Goal: Task Accomplishment & Management: Complete application form

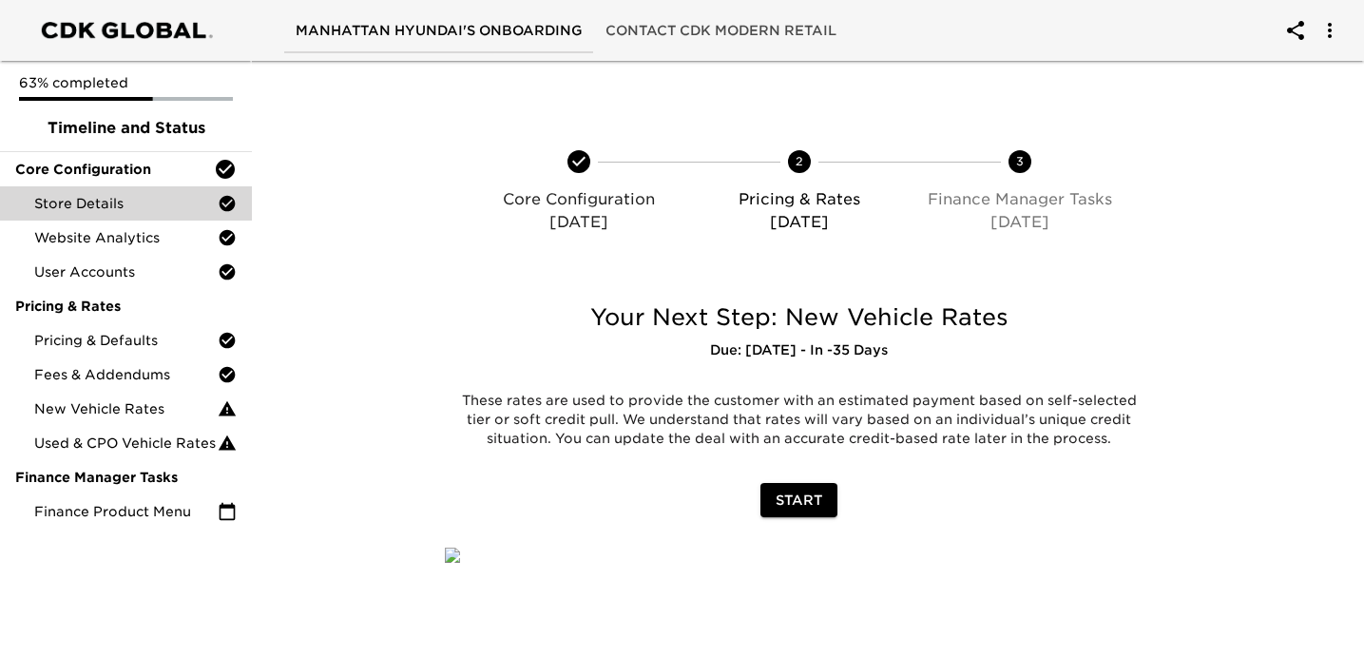
click at [130, 207] on span "Store Details" at bounding box center [125, 203] width 183 height 19
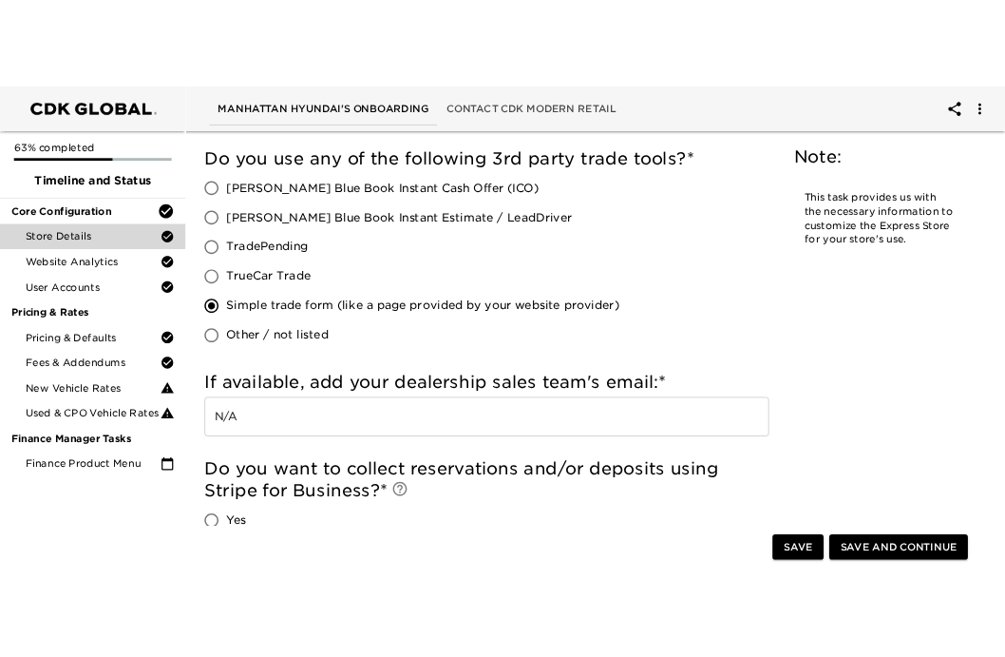
scroll to position [3687, 0]
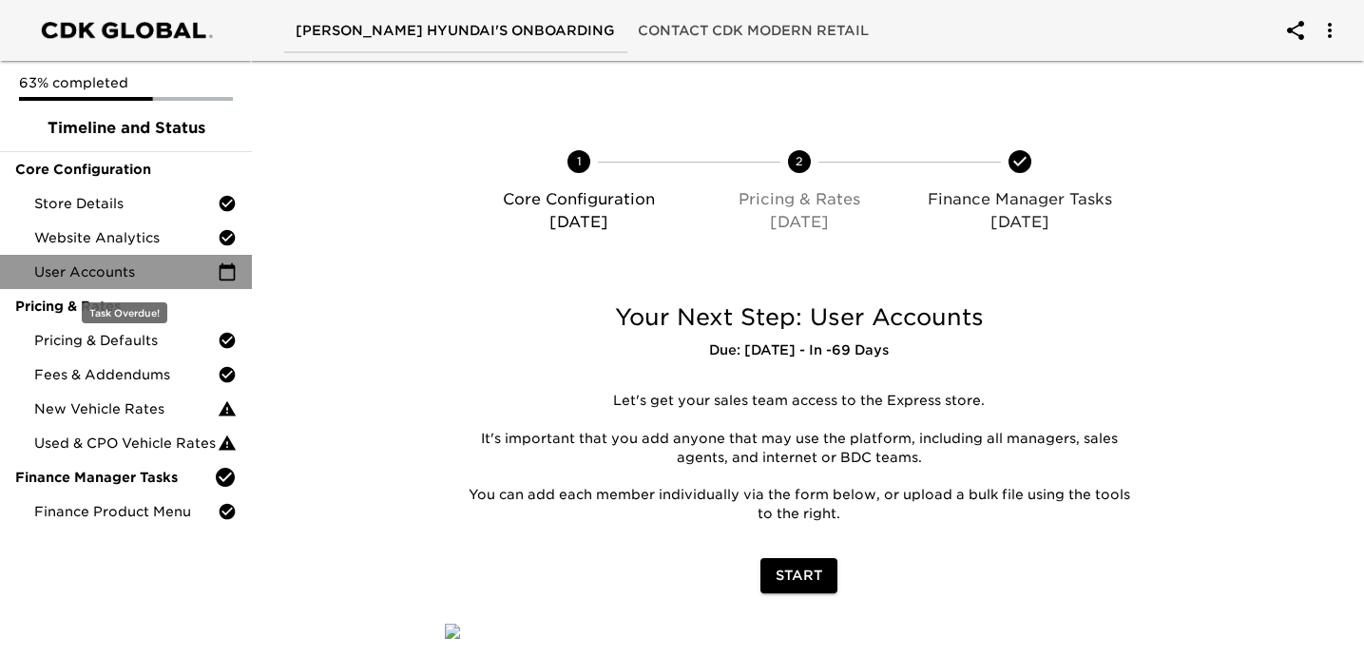
click at [136, 281] on div "User Accounts" at bounding box center [126, 272] width 252 height 34
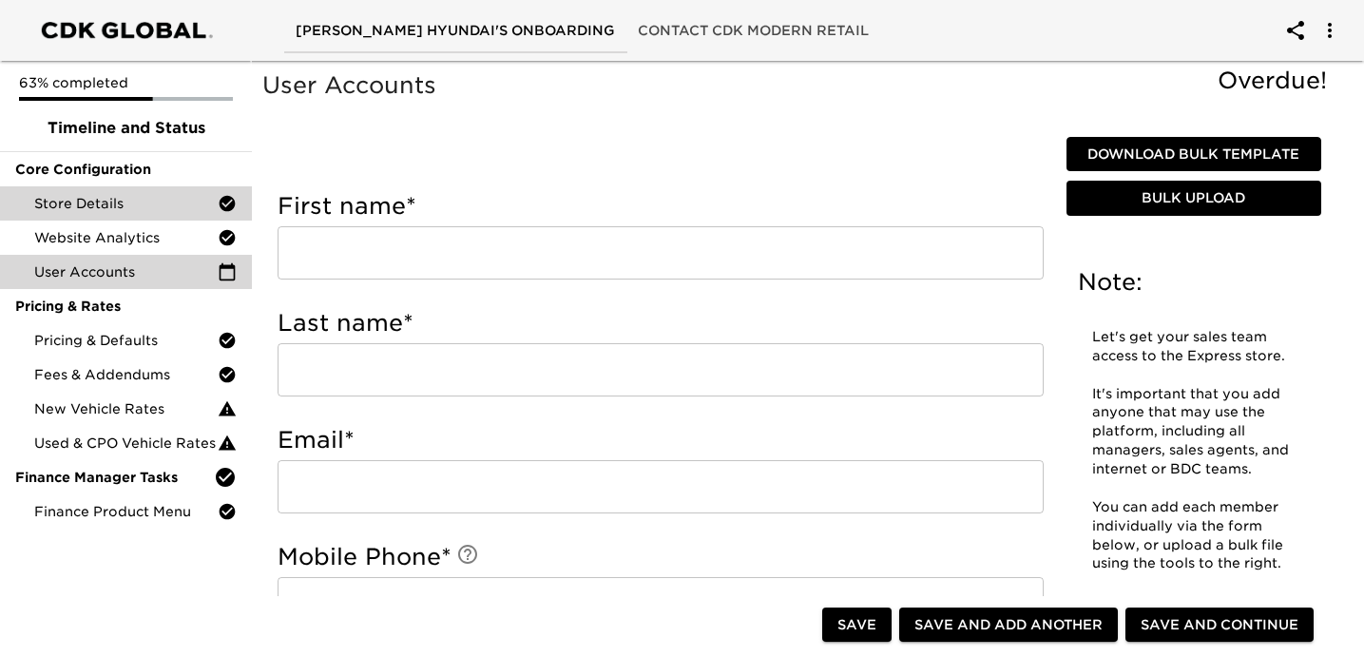
click at [164, 213] on div "Store Details" at bounding box center [126, 203] width 252 height 34
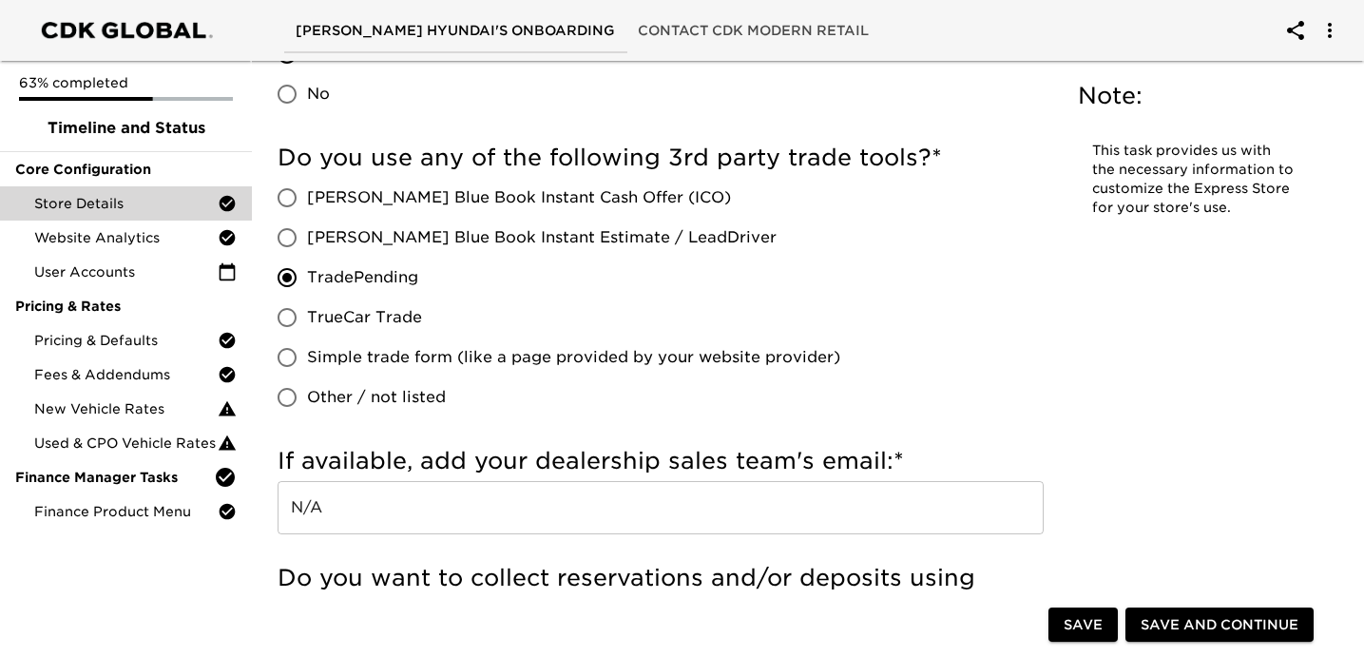
scroll to position [3850, 0]
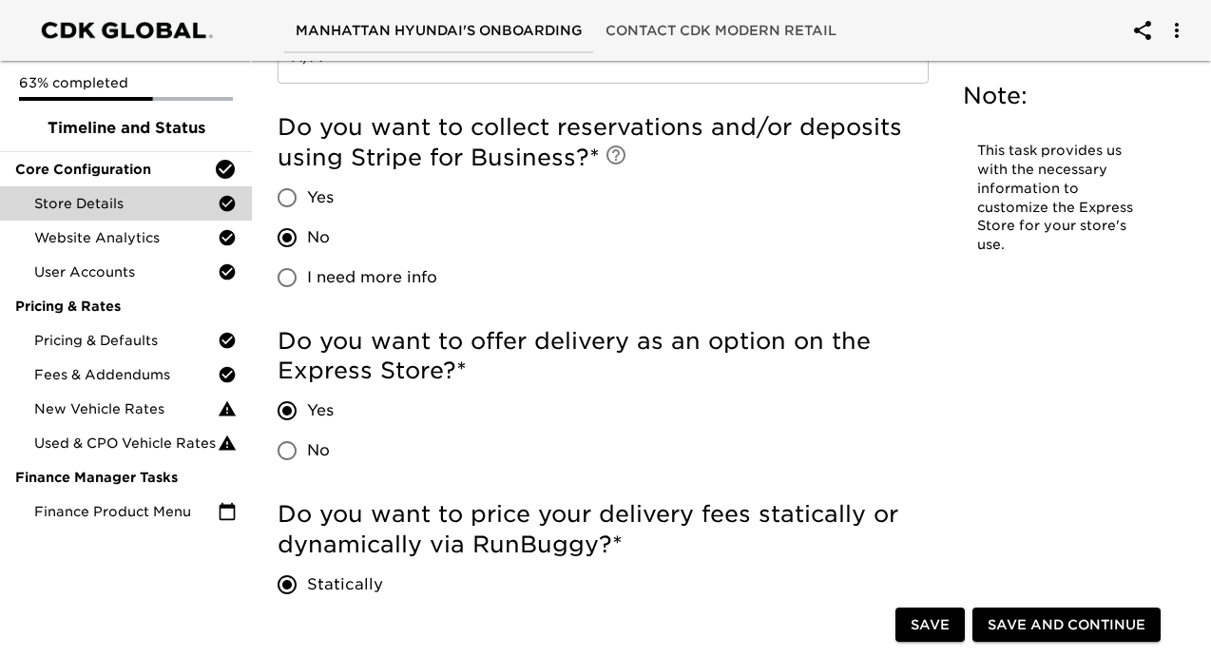
scroll to position [4156, 0]
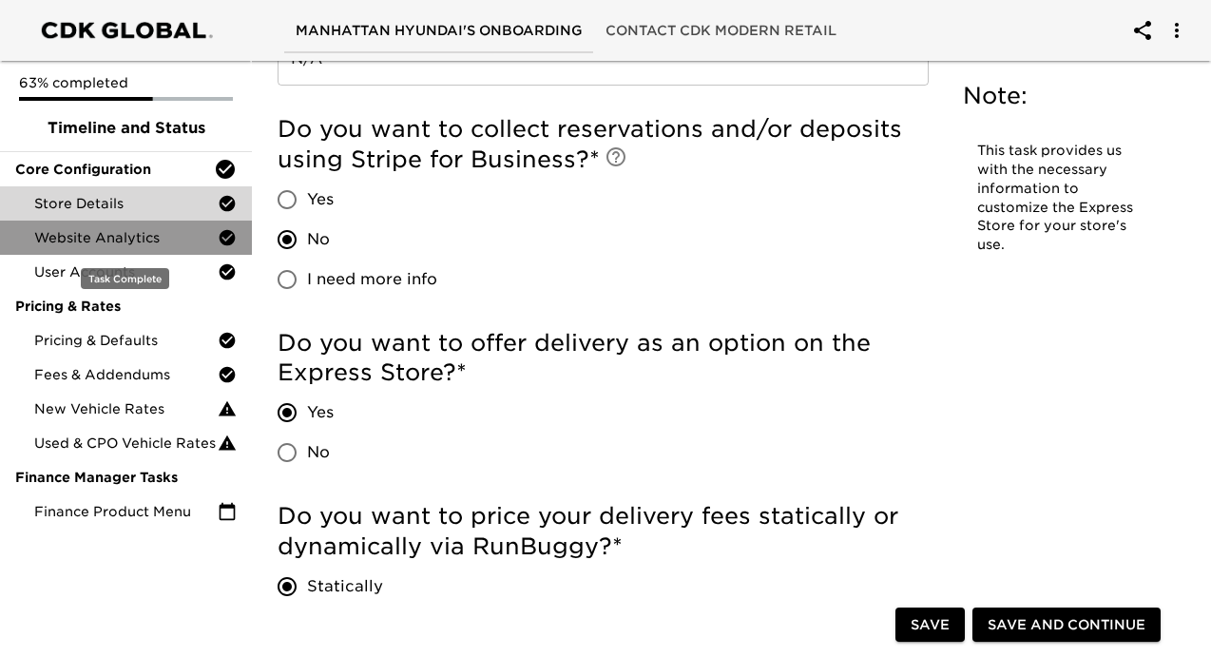
click at [156, 230] on span "Website Analytics" at bounding box center [125, 237] width 183 height 19
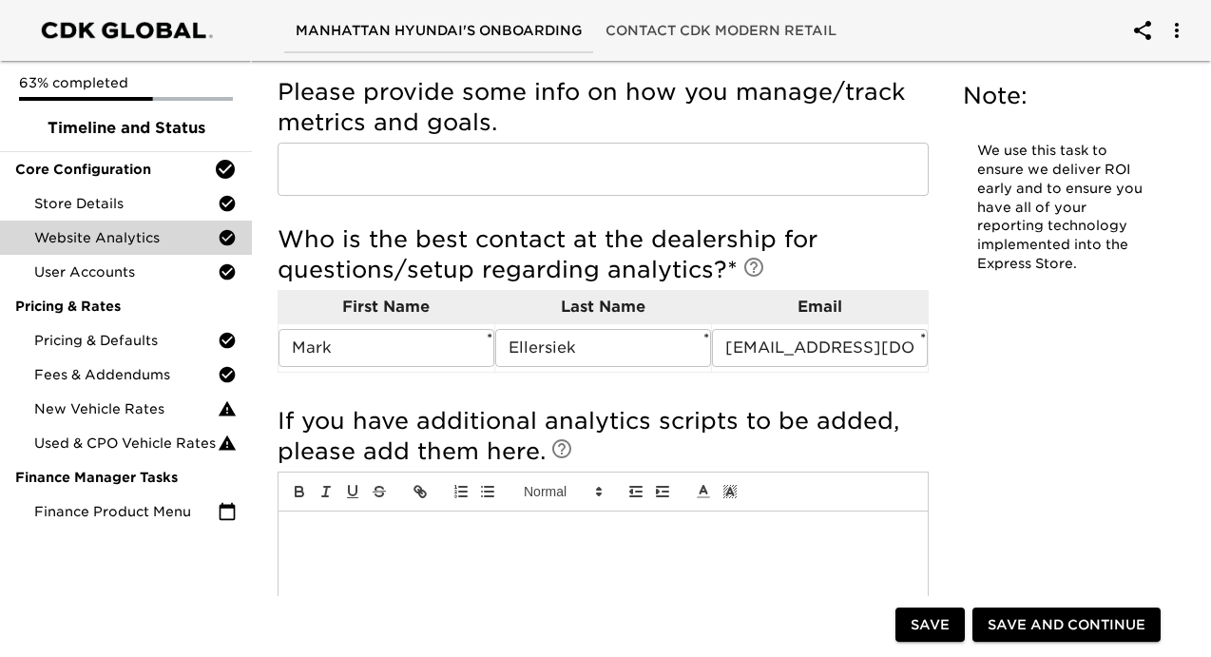
scroll to position [377, 0]
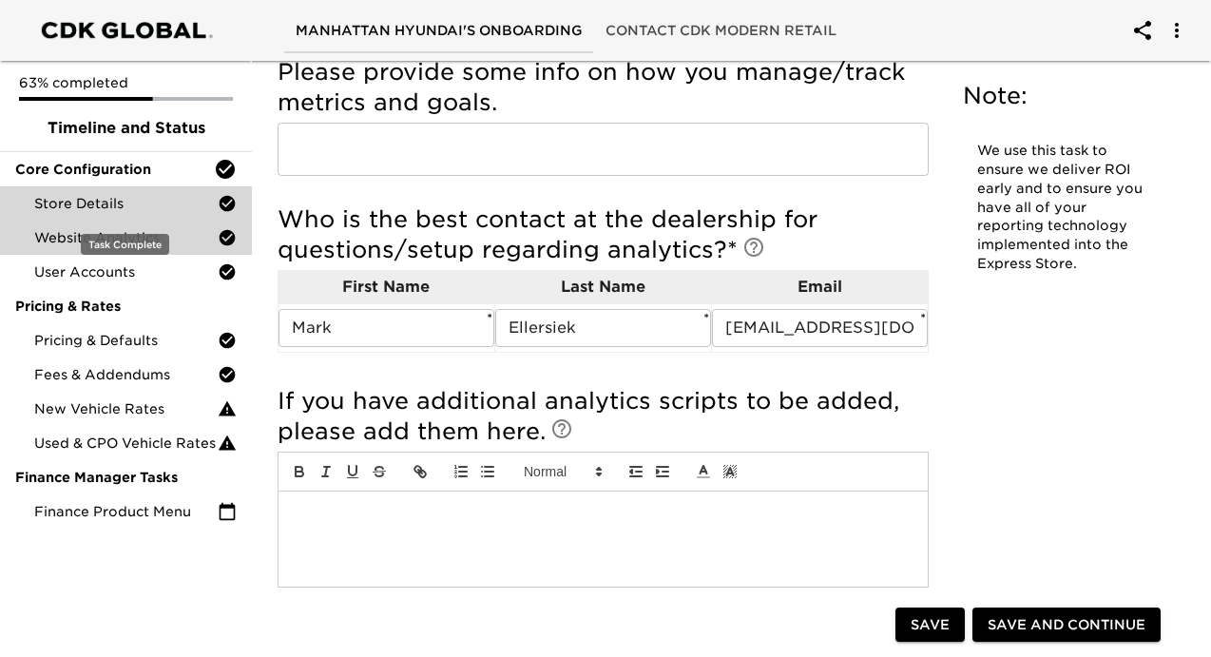
click at [162, 199] on span "Store Details" at bounding box center [125, 203] width 183 height 19
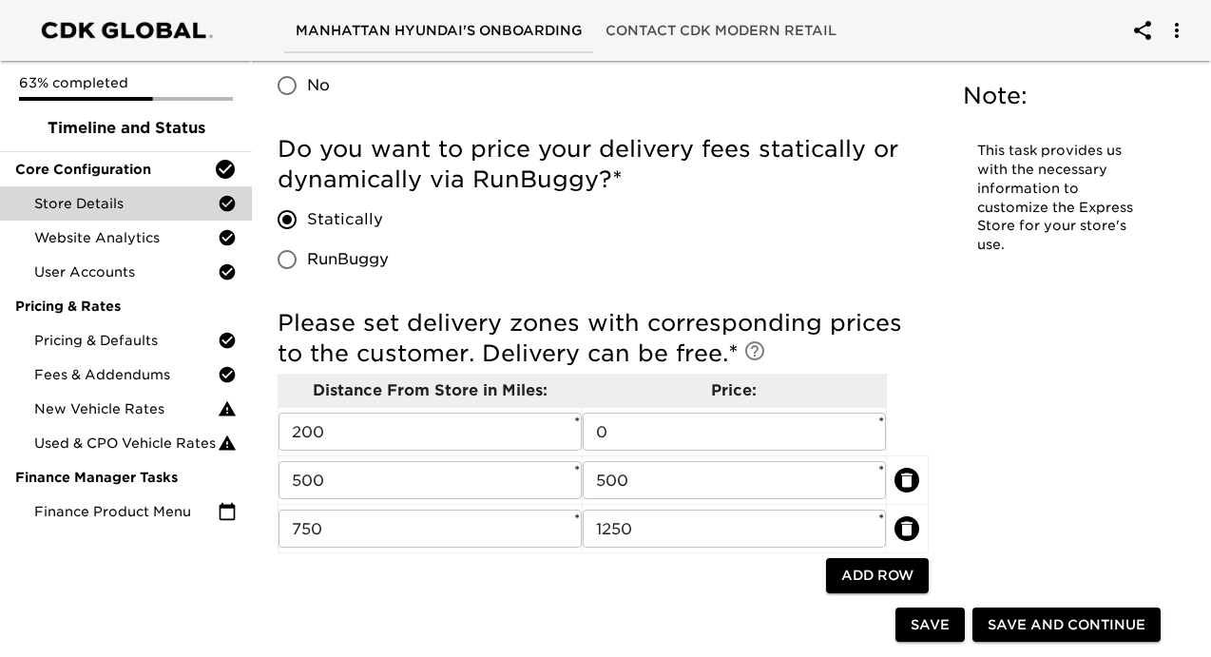
scroll to position [4519, 0]
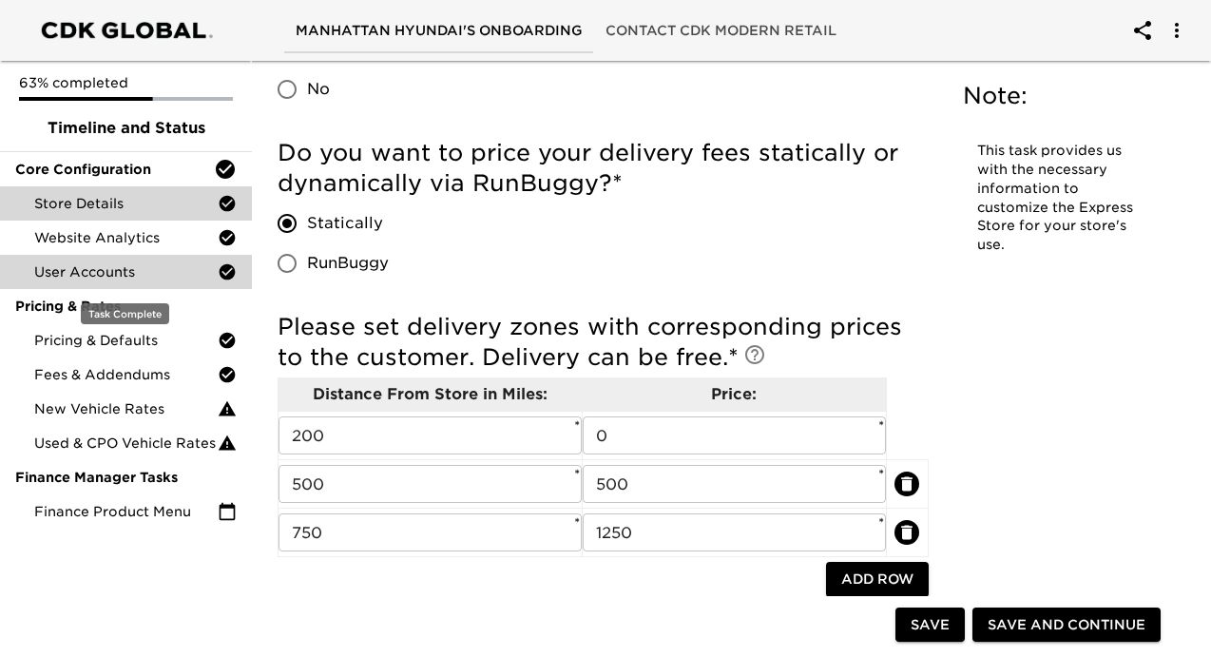
click at [133, 275] on span "User Accounts" at bounding box center [125, 271] width 183 height 19
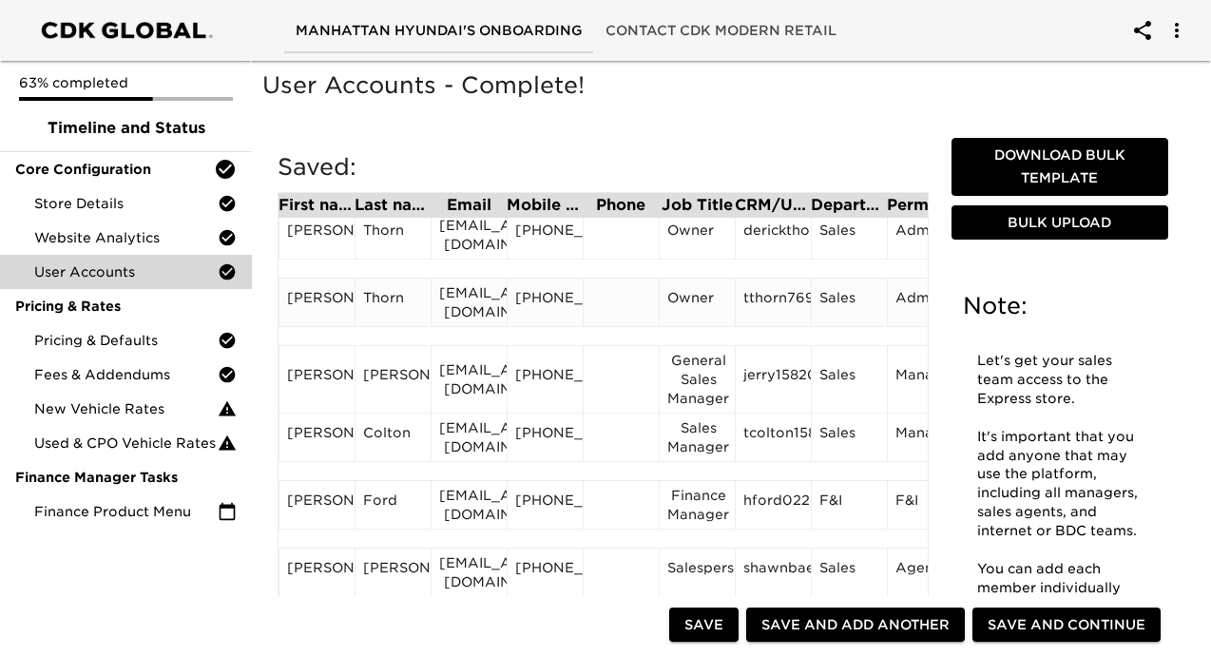
scroll to position [128, 0]
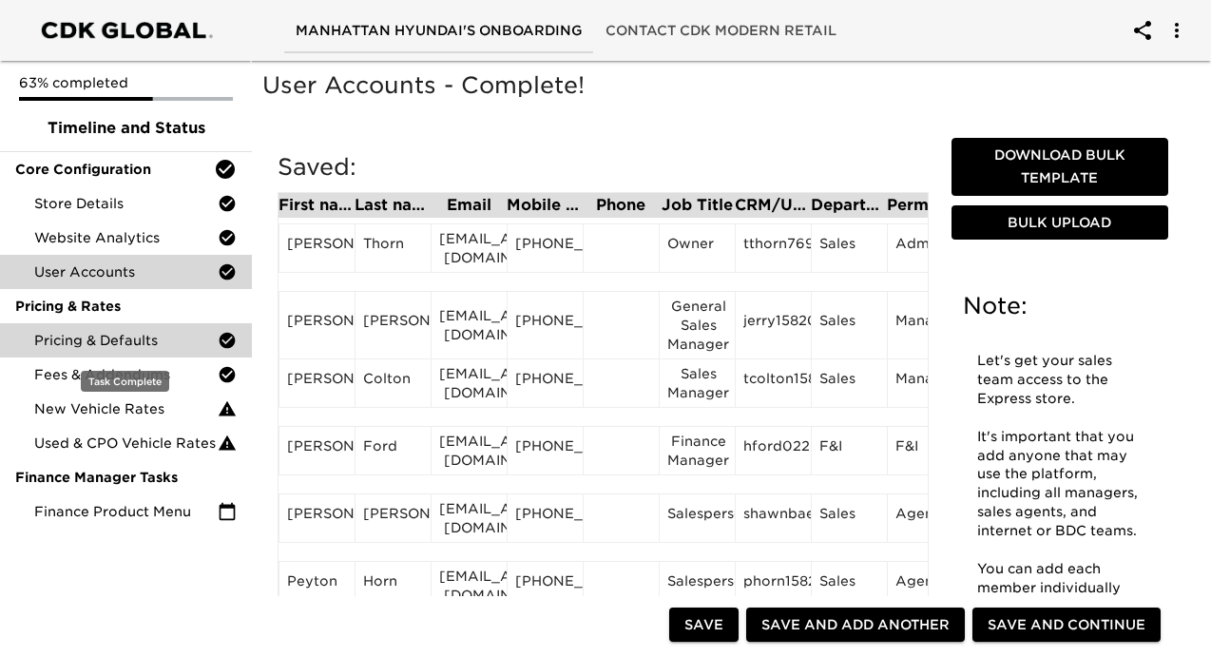
click at [171, 341] on span "Pricing & Defaults" at bounding box center [125, 340] width 183 height 19
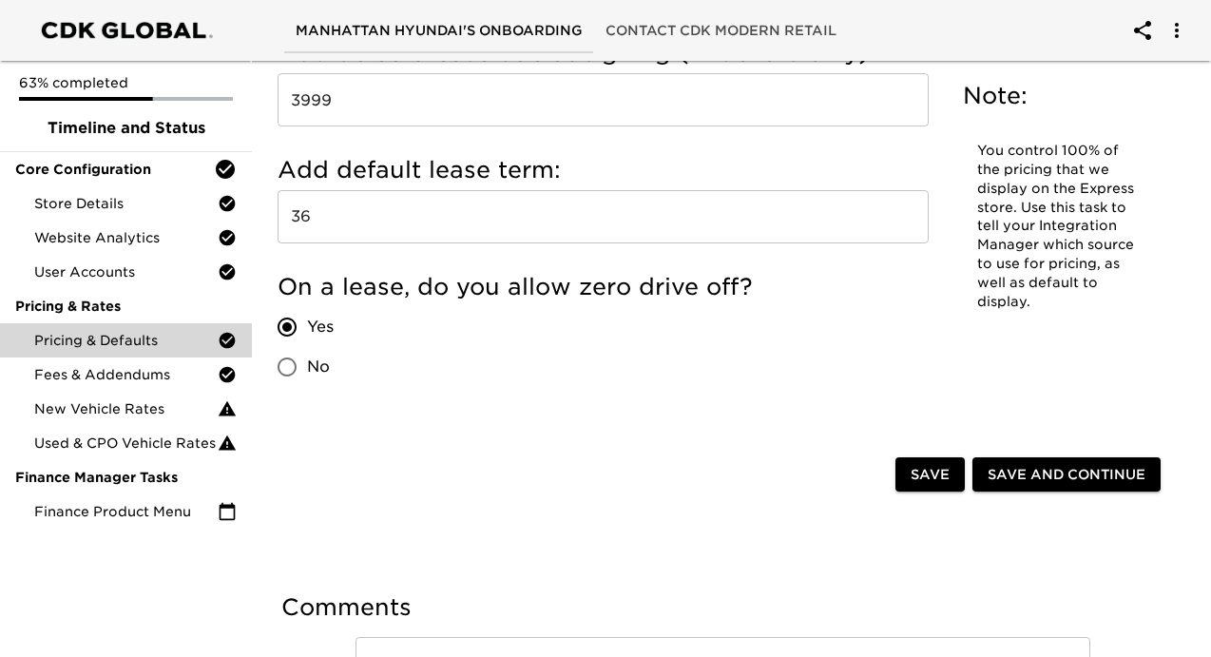
scroll to position [2237, 0]
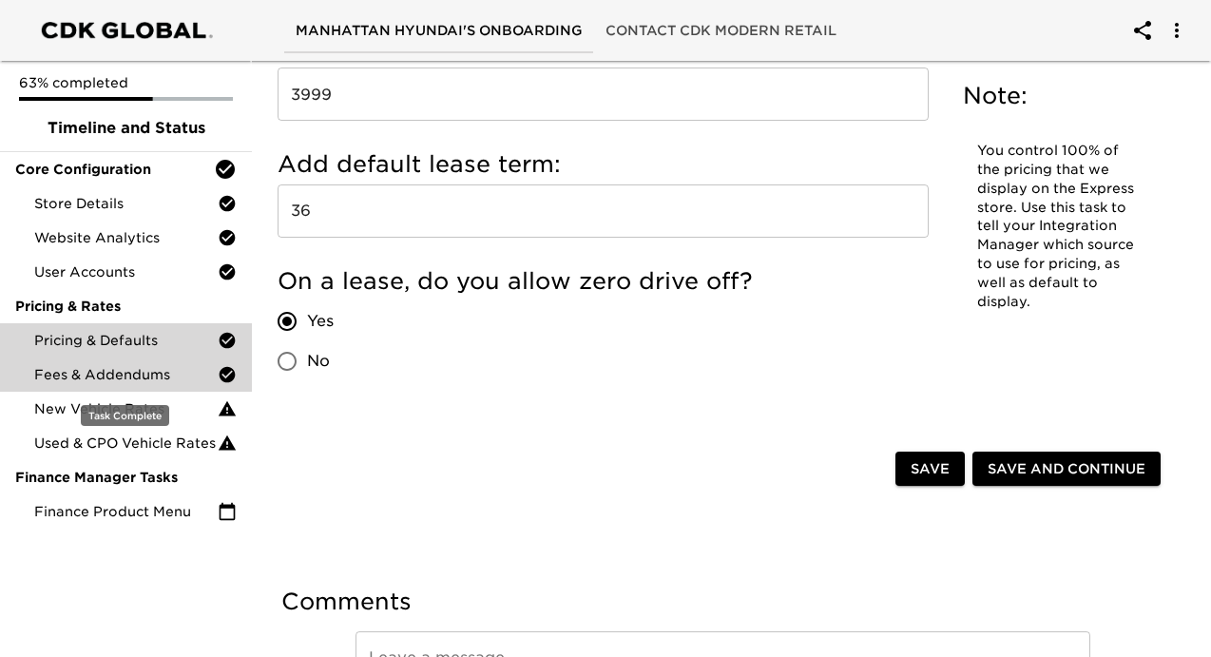
click at [140, 367] on span "Fees & Addendums" at bounding box center [125, 374] width 183 height 19
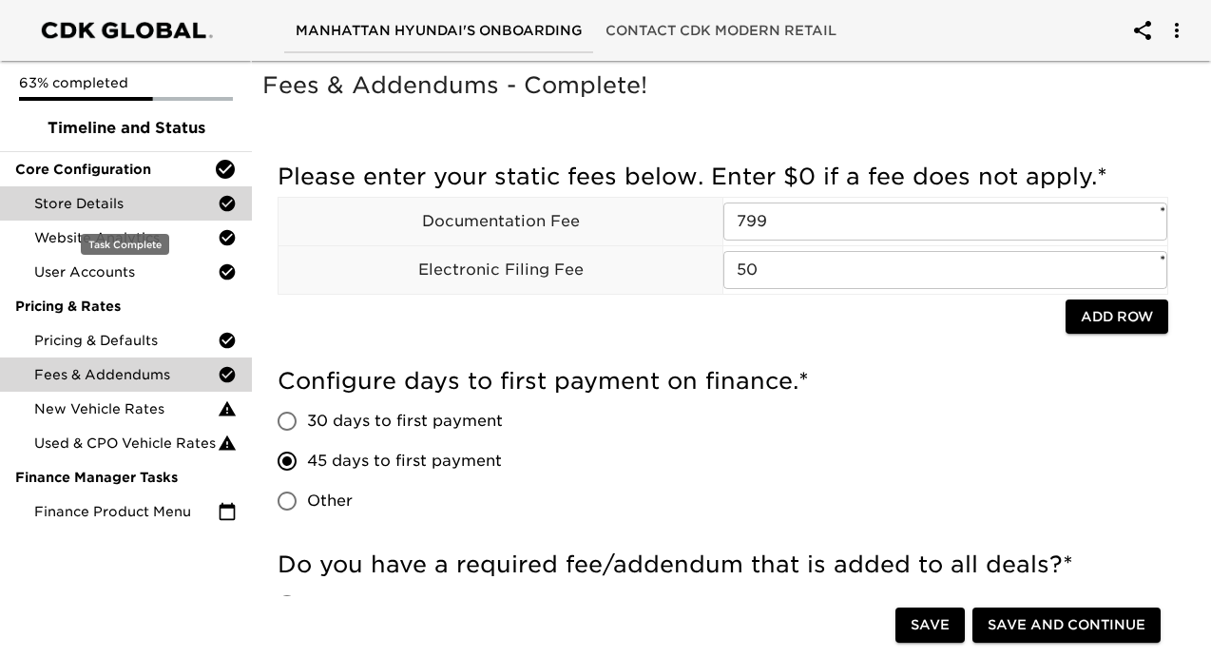
click at [162, 198] on span "Store Details" at bounding box center [125, 203] width 183 height 19
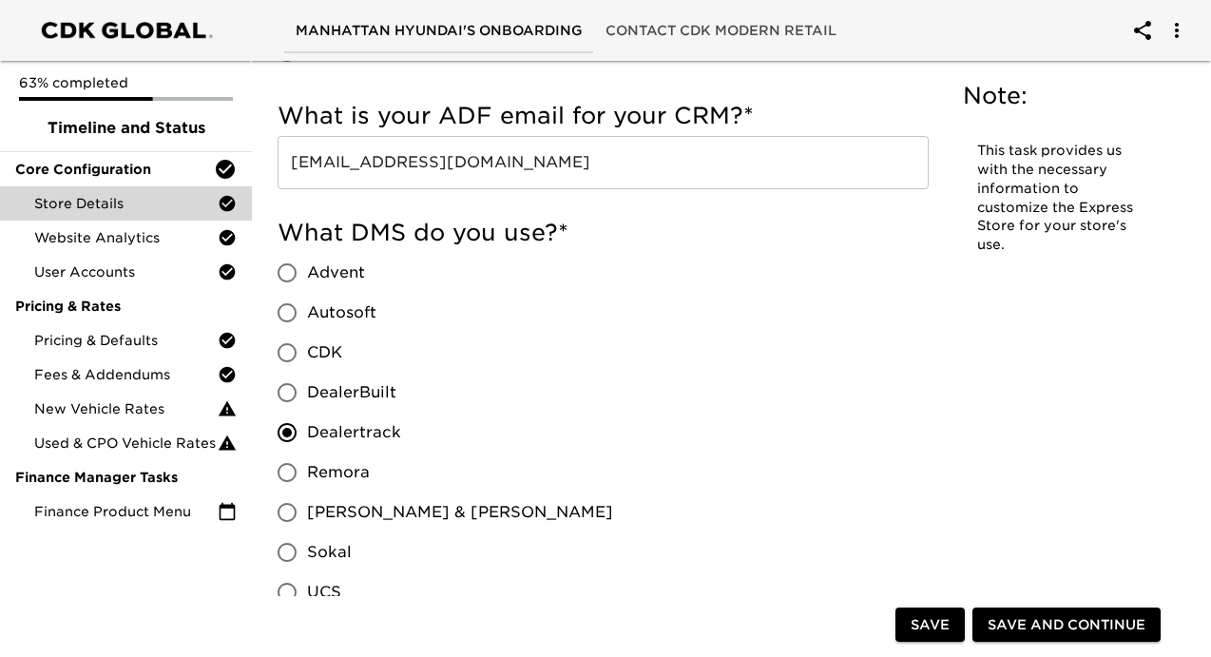
scroll to position [1789, 0]
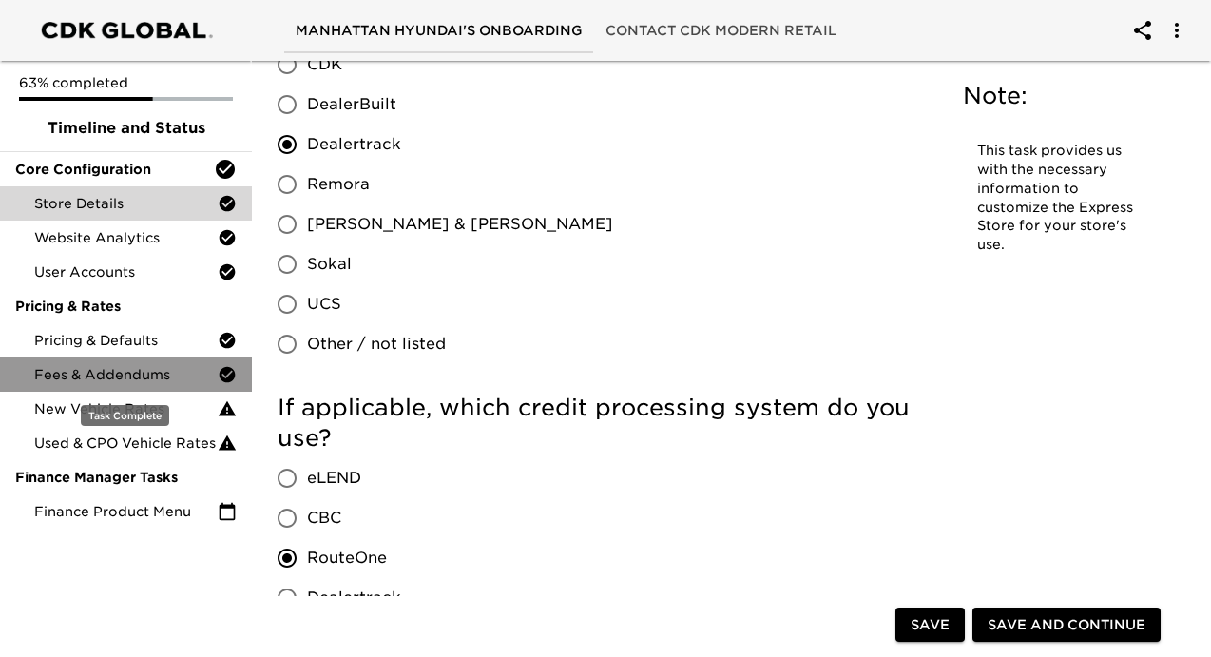
click at [116, 366] on span "Fees & Addendums" at bounding box center [125, 374] width 183 height 19
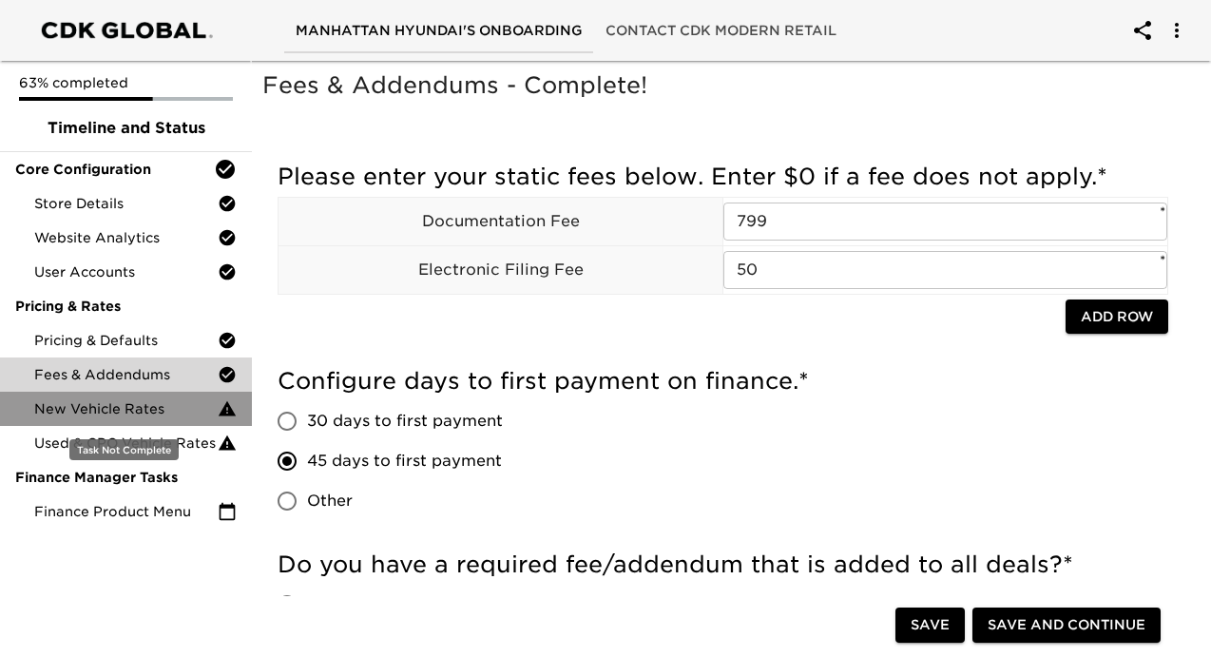
click at [152, 402] on span "New Vehicle Rates" at bounding box center [125, 408] width 183 height 19
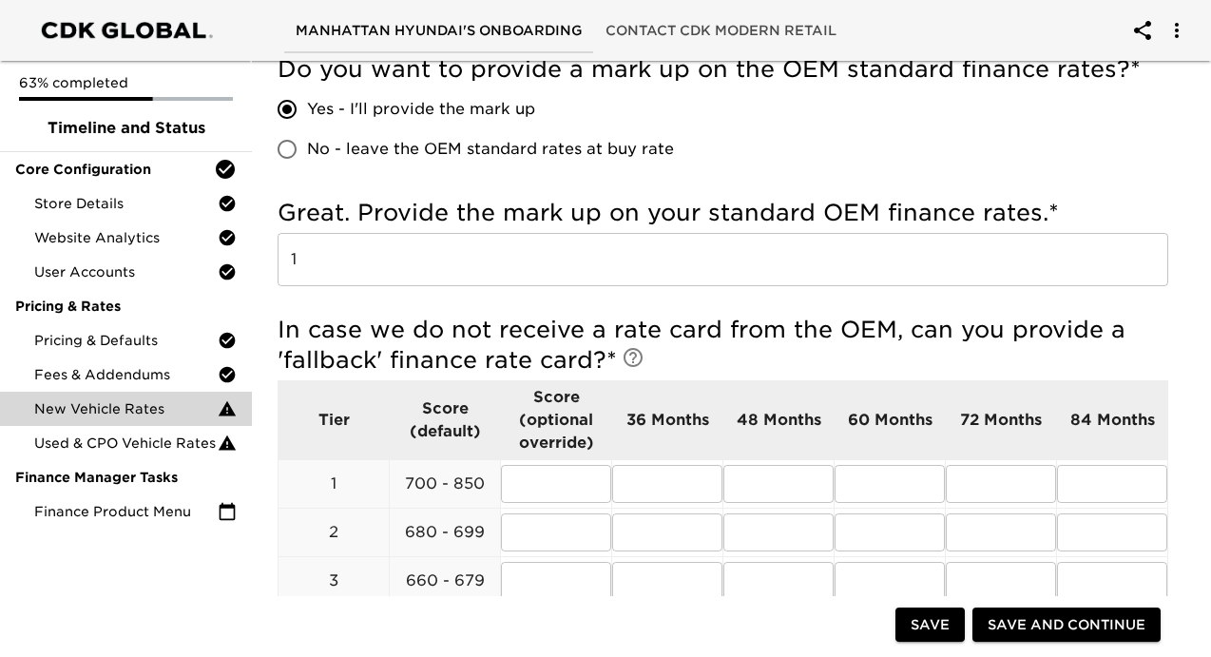
scroll to position [552, 0]
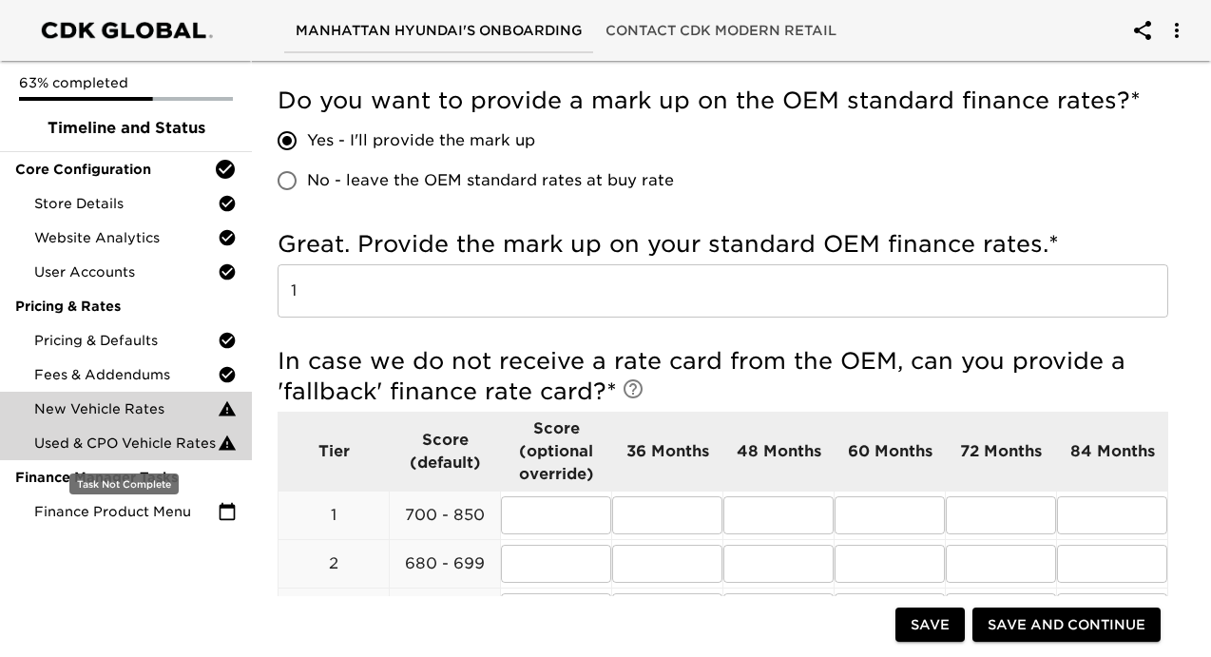
click at [137, 444] on span "Used & CPO Vehicle Rates" at bounding box center [125, 442] width 183 height 19
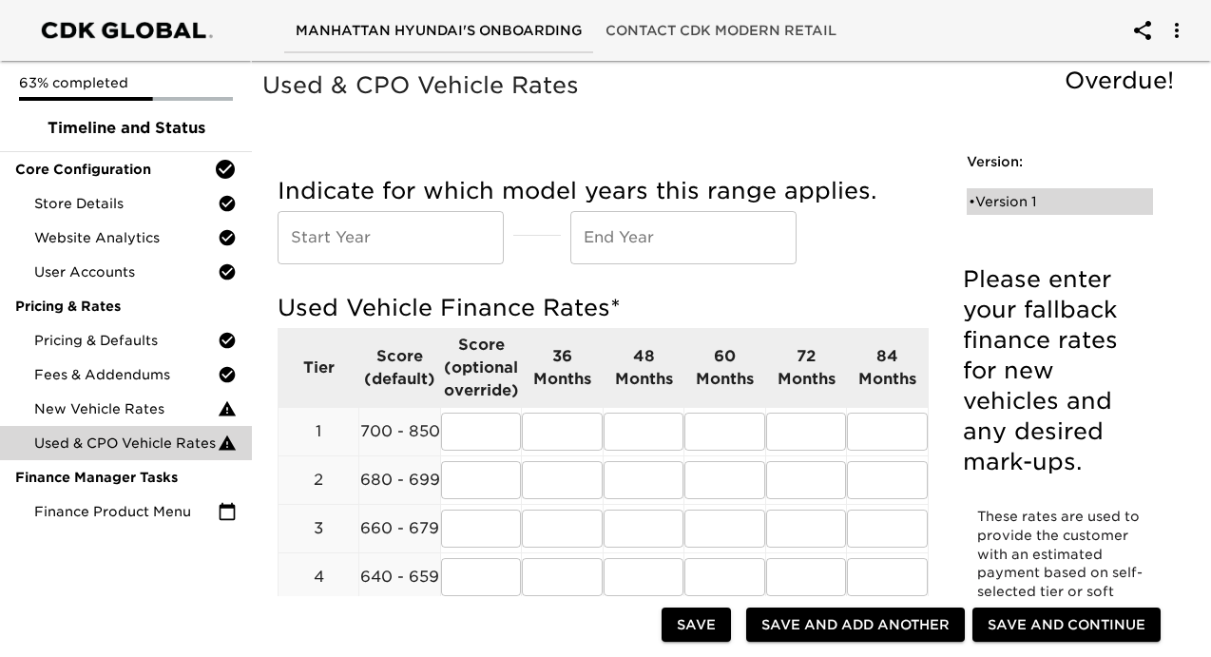
click at [993, 205] on div "• Version 1" at bounding box center [1046, 201] width 156 height 19
radio input "true"
type input "2"
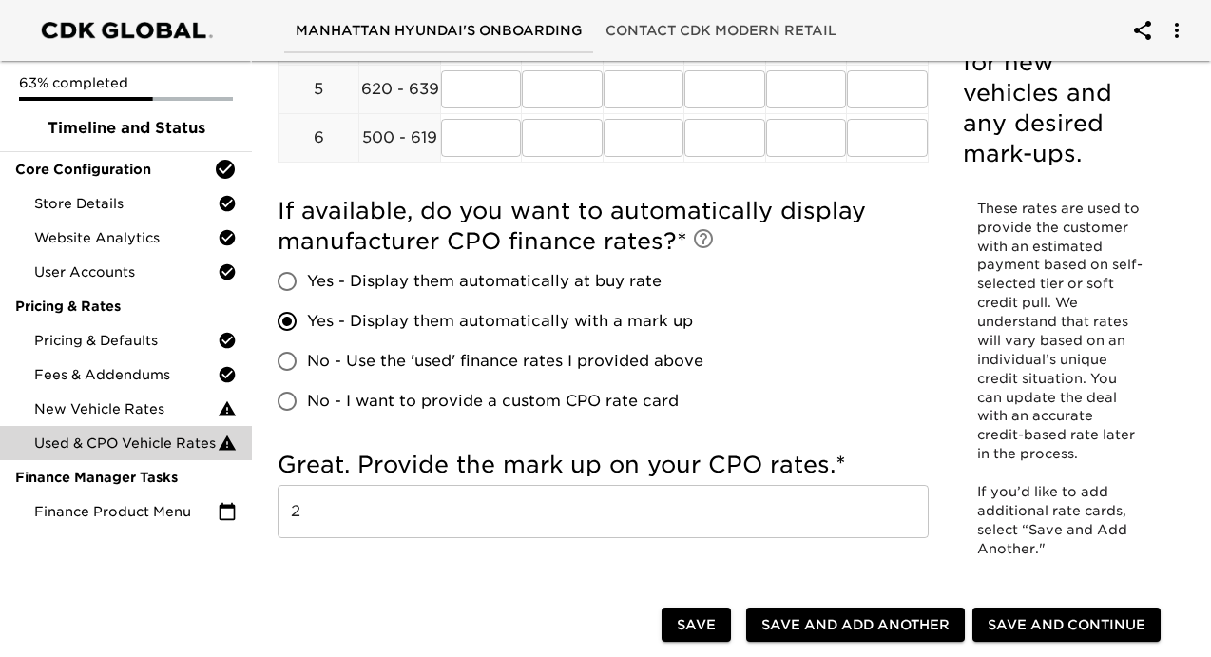
scroll to position [567, 0]
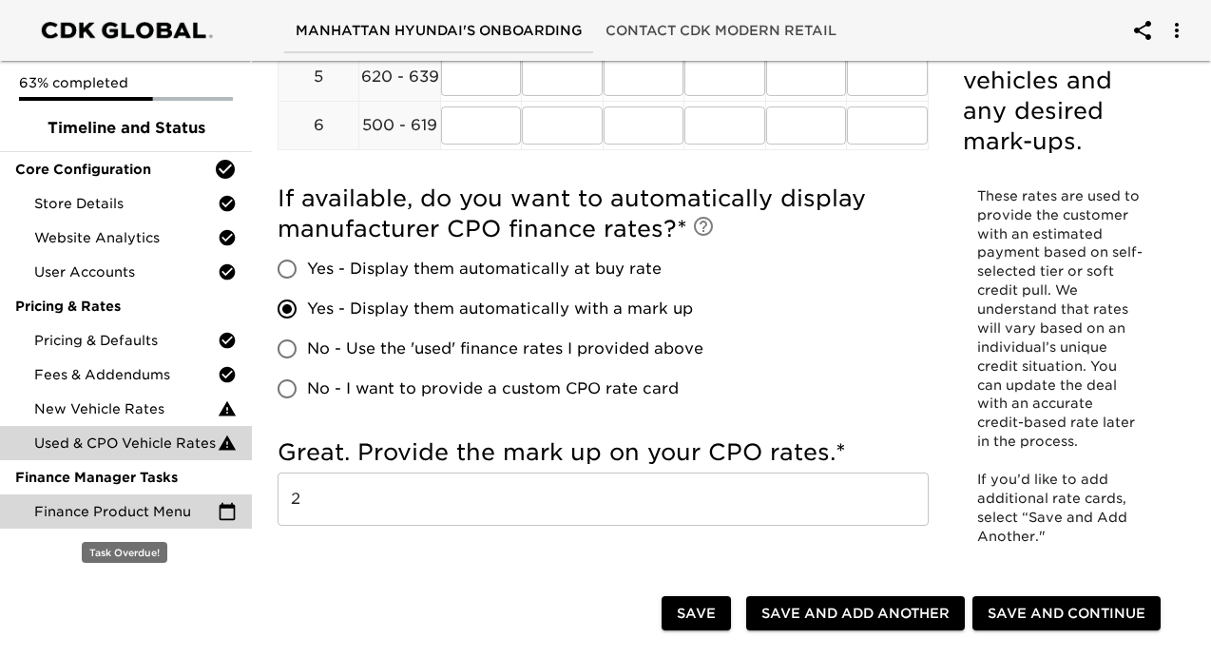
click at [188, 520] on span "Finance Product Menu" at bounding box center [125, 511] width 183 height 19
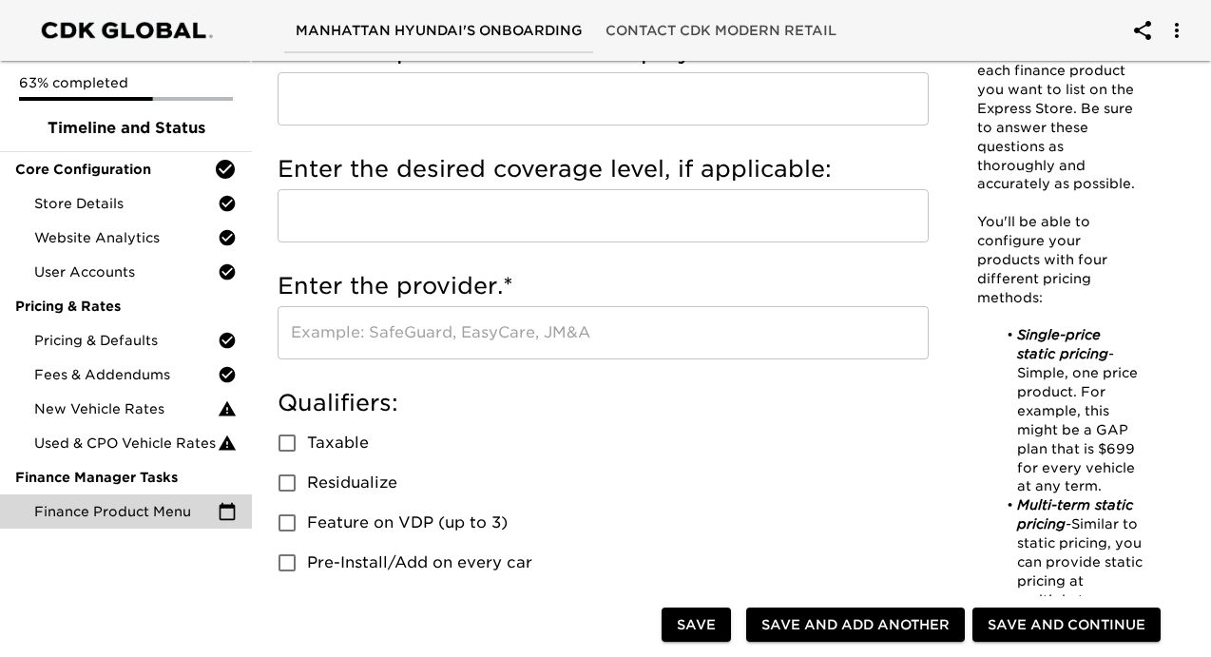
scroll to position [134, 0]
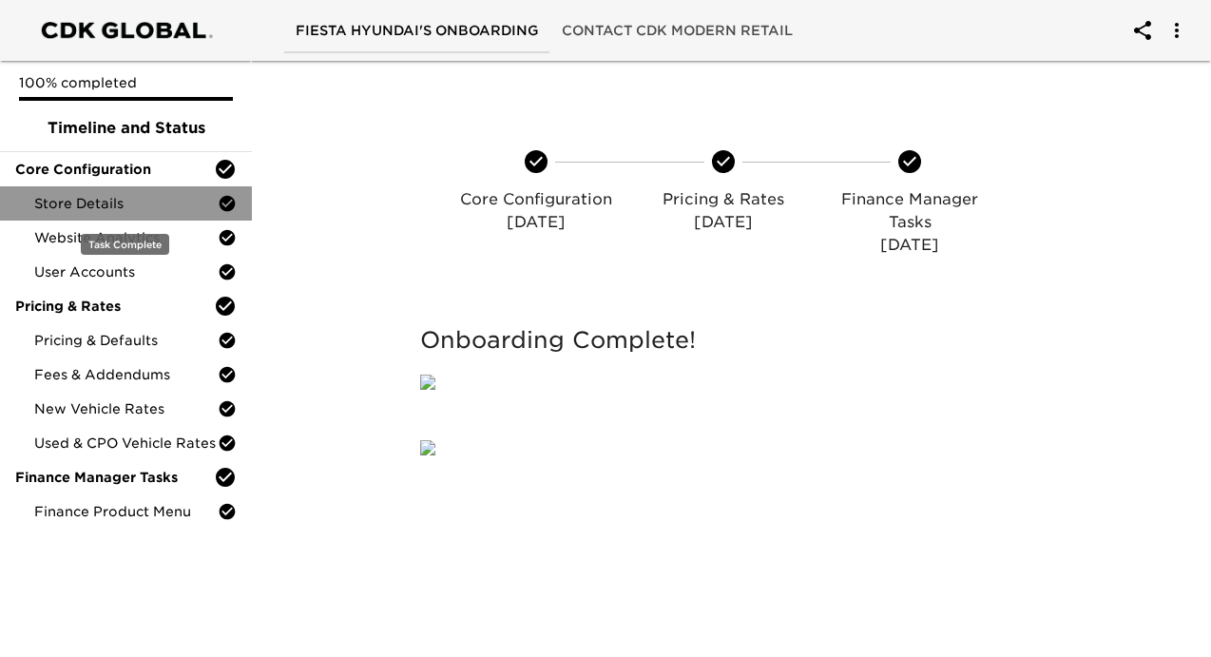
click at [162, 213] on div "Store Details" at bounding box center [126, 203] width 252 height 34
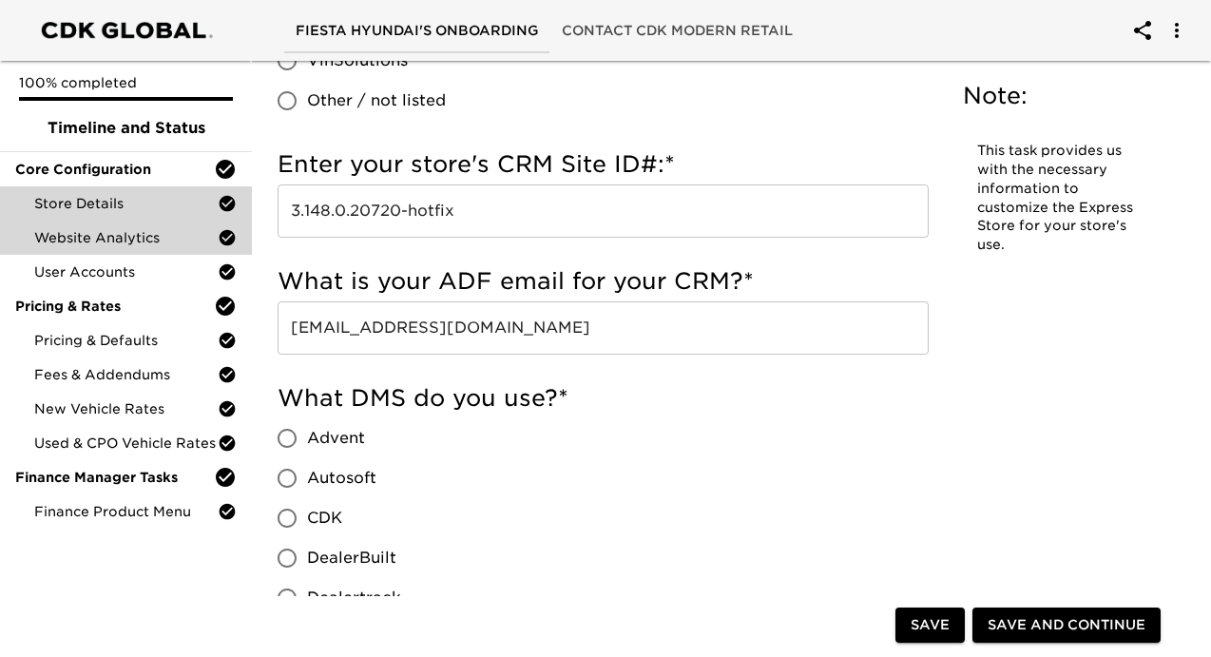
scroll to position [1471, 0]
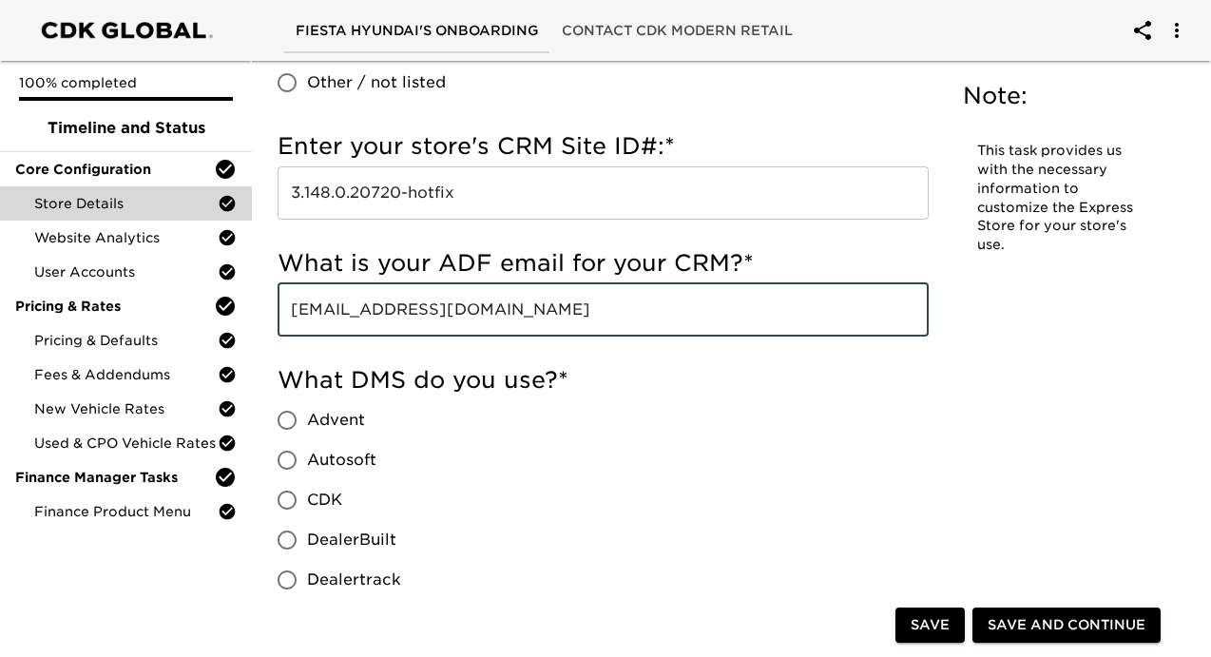
click at [363, 316] on input "[EMAIL_ADDRESS][DOMAIN_NAME]" at bounding box center [602, 309] width 651 height 53
click at [363, 316] on input "webleads@fiestahyundai.dsmessage.com" at bounding box center [602, 309] width 651 height 53
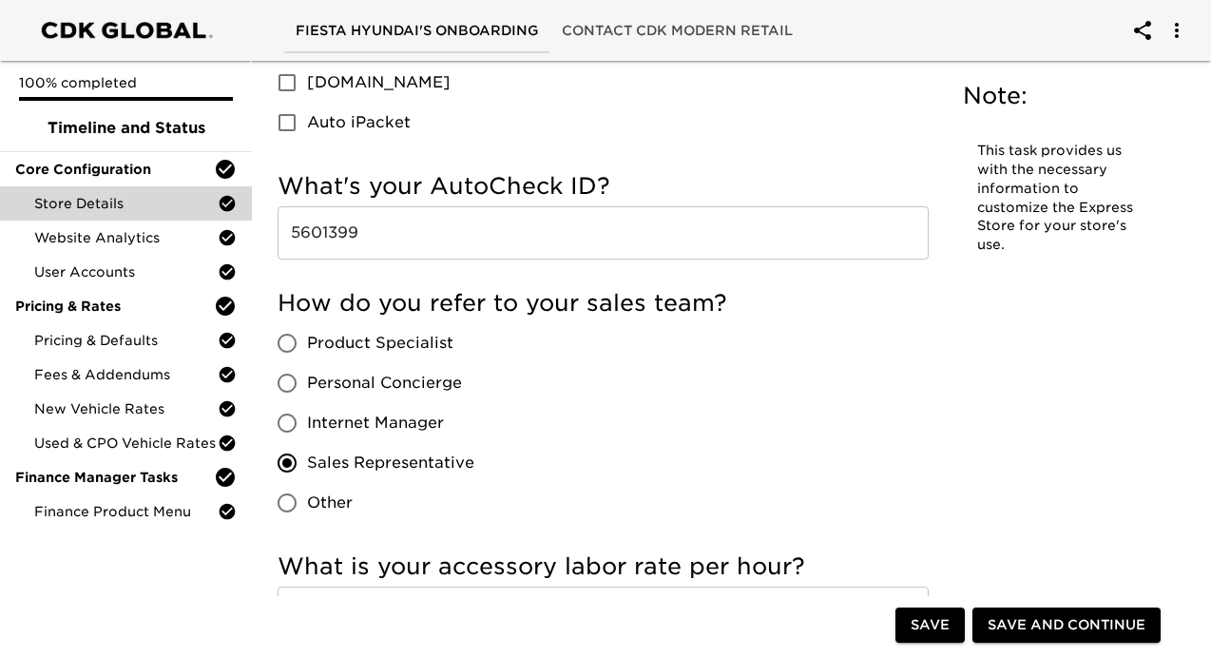
scroll to position [3342, 0]
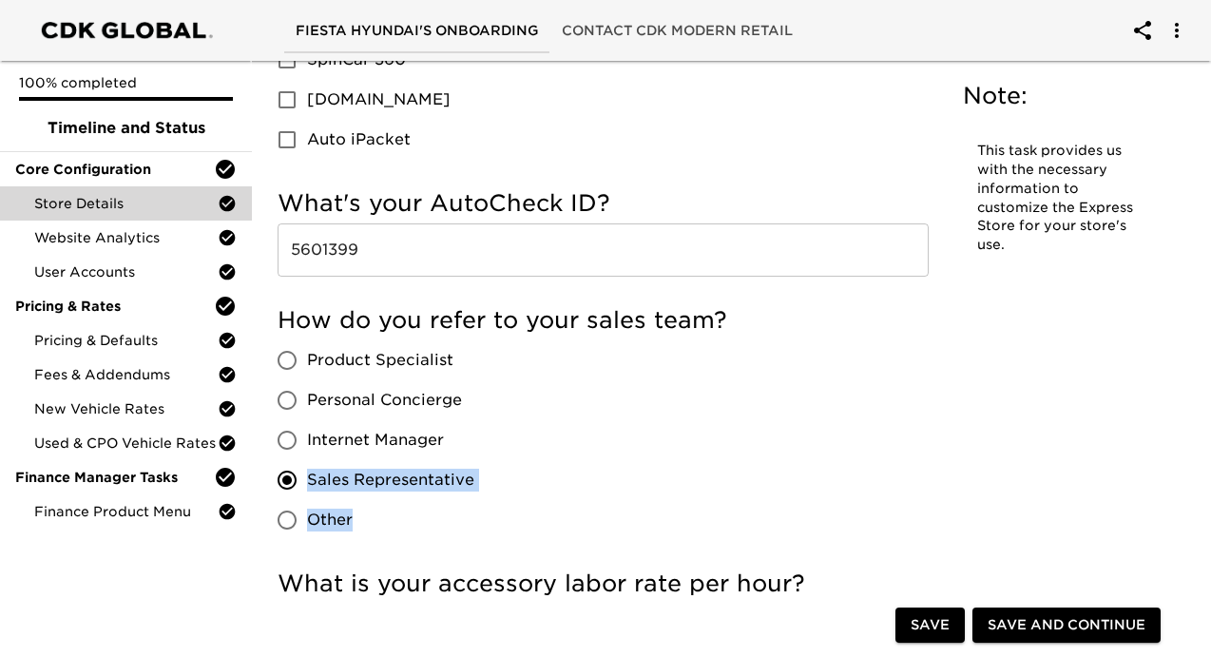
drag, startPoint x: 507, startPoint y: 478, endPoint x: 311, endPoint y: 483, distance: 196.7
click at [311, 483] on div "How do you refer to your sales team? Product Specialist Personal Concierge Inte…" at bounding box center [602, 422] width 651 height 235
click at [397, 488] on span "Sales Representative" at bounding box center [390, 479] width 167 height 23
click at [307, 488] on input "Sales Representative" at bounding box center [287, 480] width 40 height 40
drag, startPoint x: 312, startPoint y: 478, endPoint x: 471, endPoint y: 484, distance: 159.7
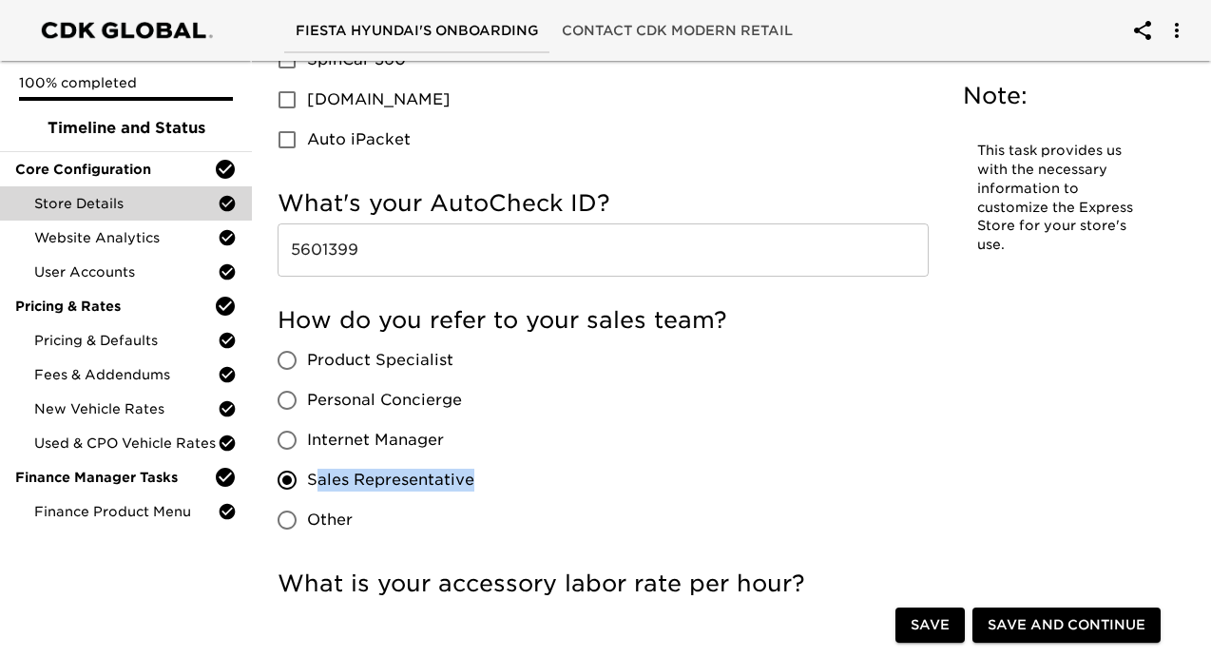
click at [471, 484] on span "Sales Representative" at bounding box center [390, 479] width 167 height 23
click at [477, 483] on div "Product Specialist Personal Concierge Internet Manager Sales Representative Oth…" at bounding box center [383, 440] width 212 height 200
drag, startPoint x: 478, startPoint y: 481, endPoint x: 308, endPoint y: 480, distance: 170.1
click at [308, 481] on div "Product Specialist Personal Concierge Internet Manager Sales Representative Oth…" at bounding box center [383, 440] width 212 height 200
copy span "Sales Representative"
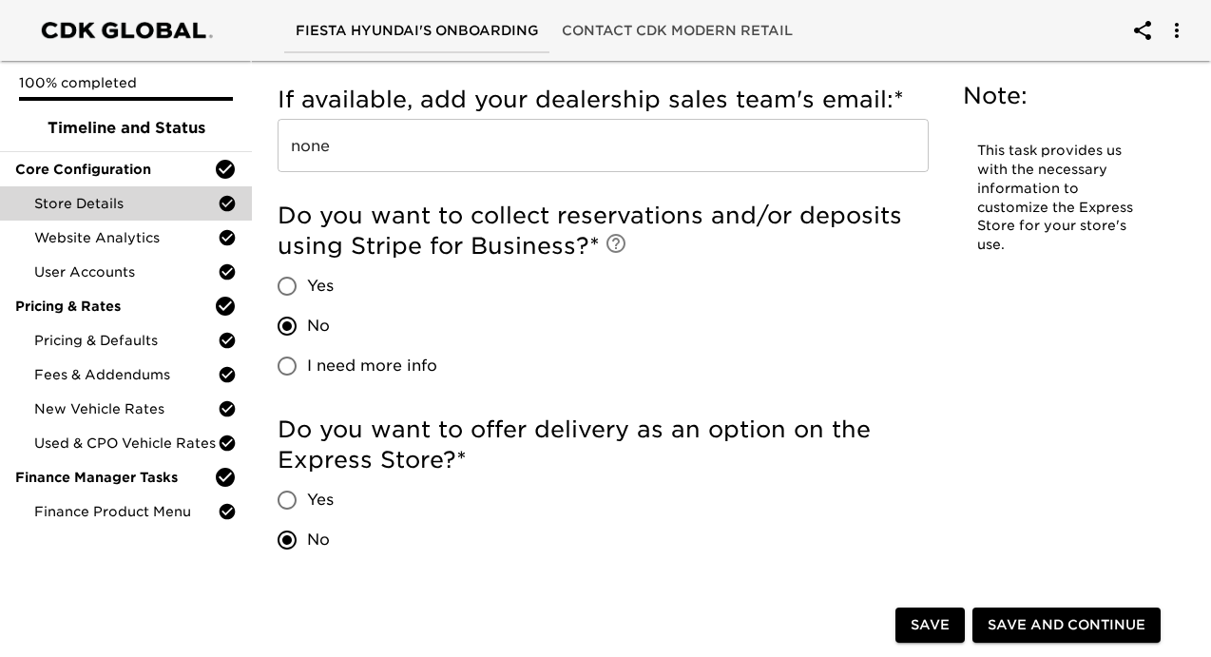
scroll to position [4460, 0]
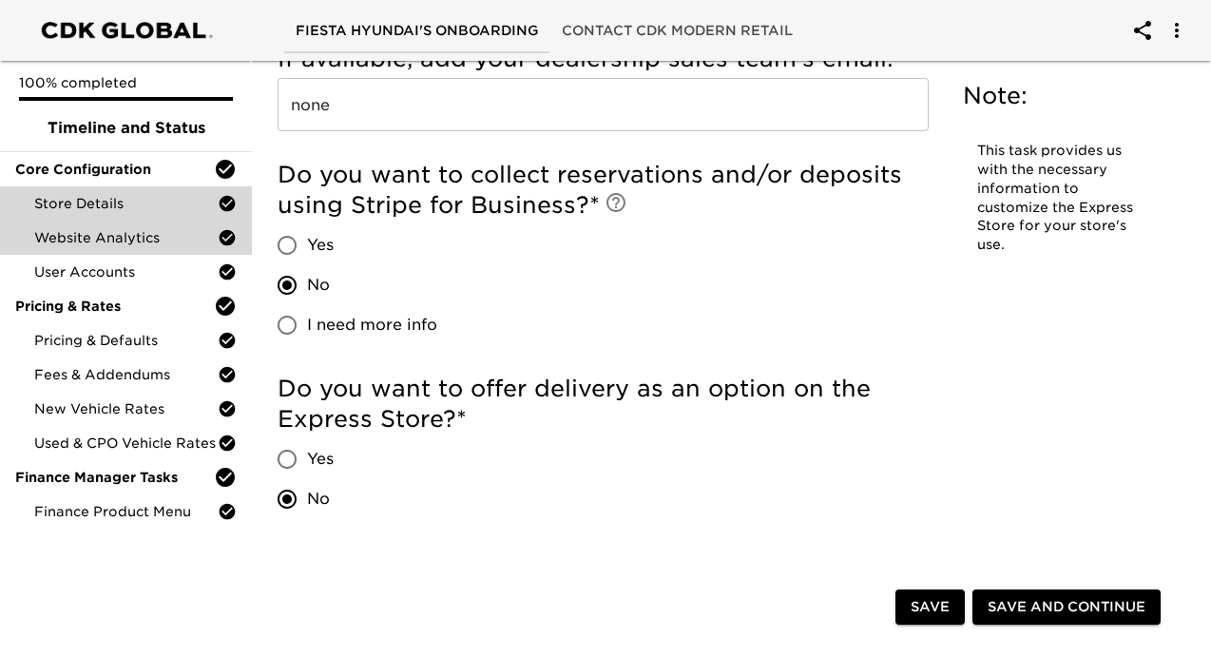
click at [144, 235] on span "Website Analytics" at bounding box center [125, 237] width 183 height 19
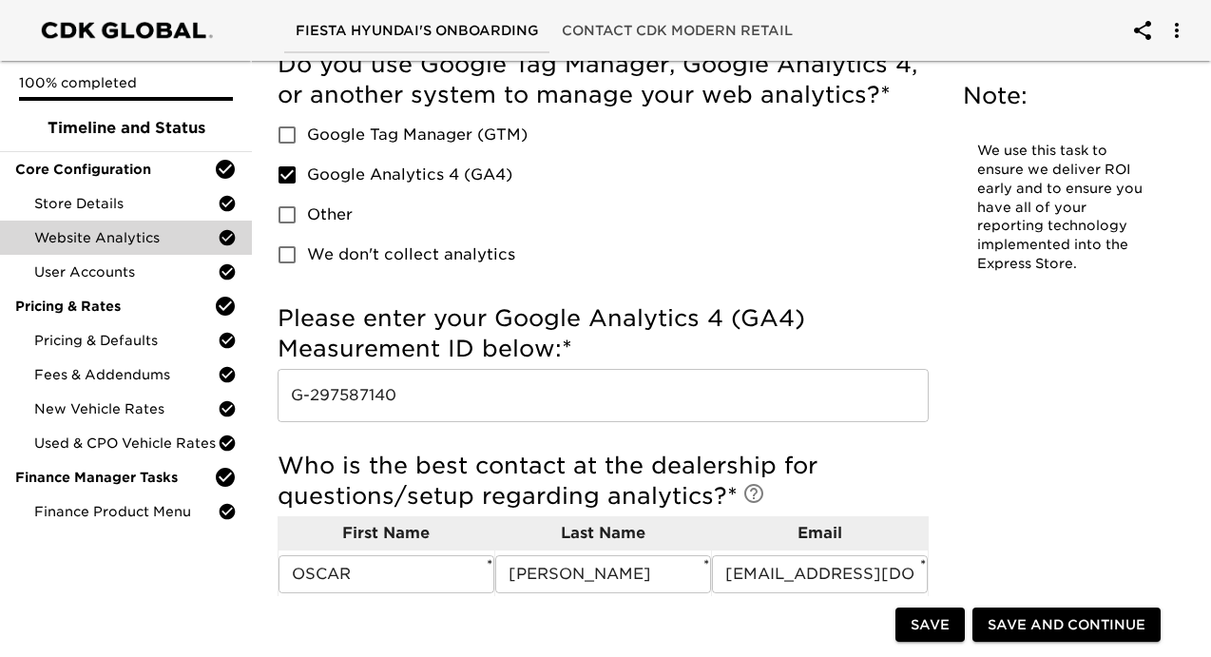
scroll to position [136, 0]
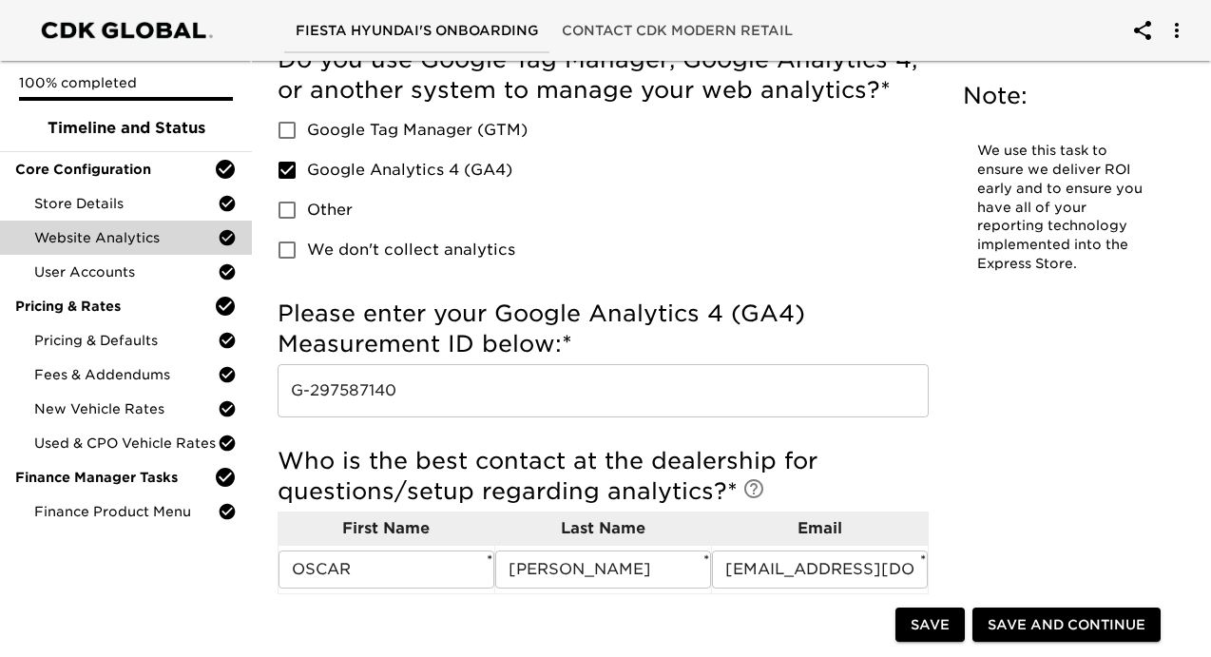
click at [444, 387] on input "G-297587140" at bounding box center [602, 390] width 651 height 53
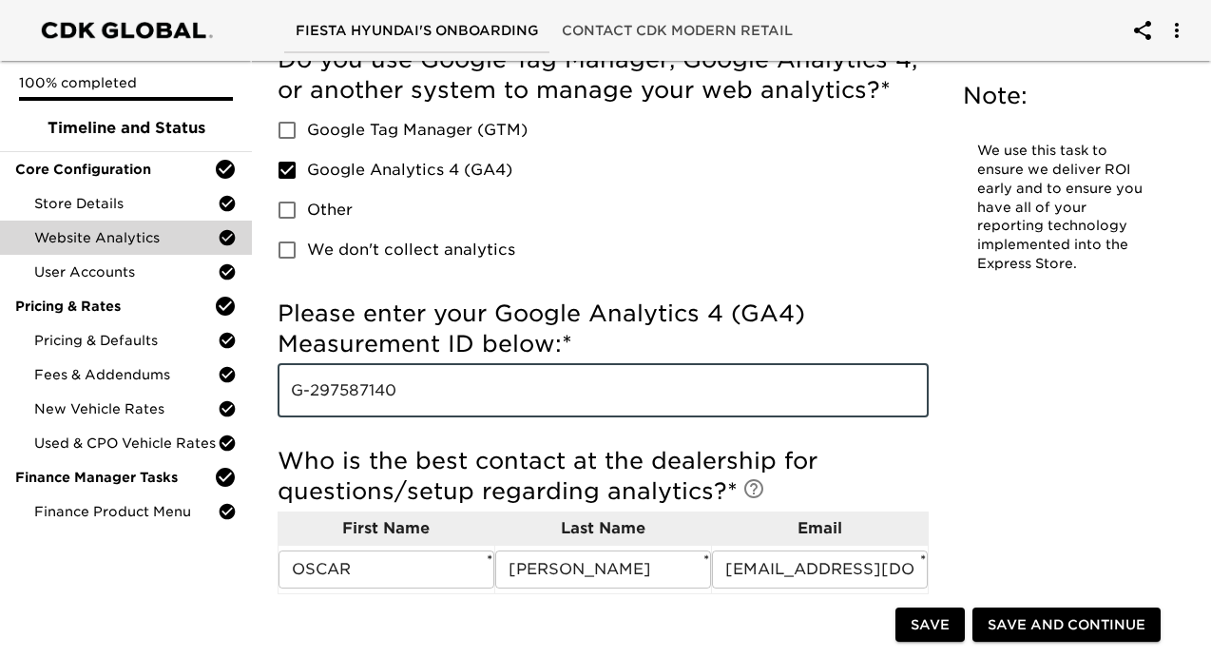
click at [444, 387] on input "G-297587140" at bounding box center [602, 390] width 651 height 53
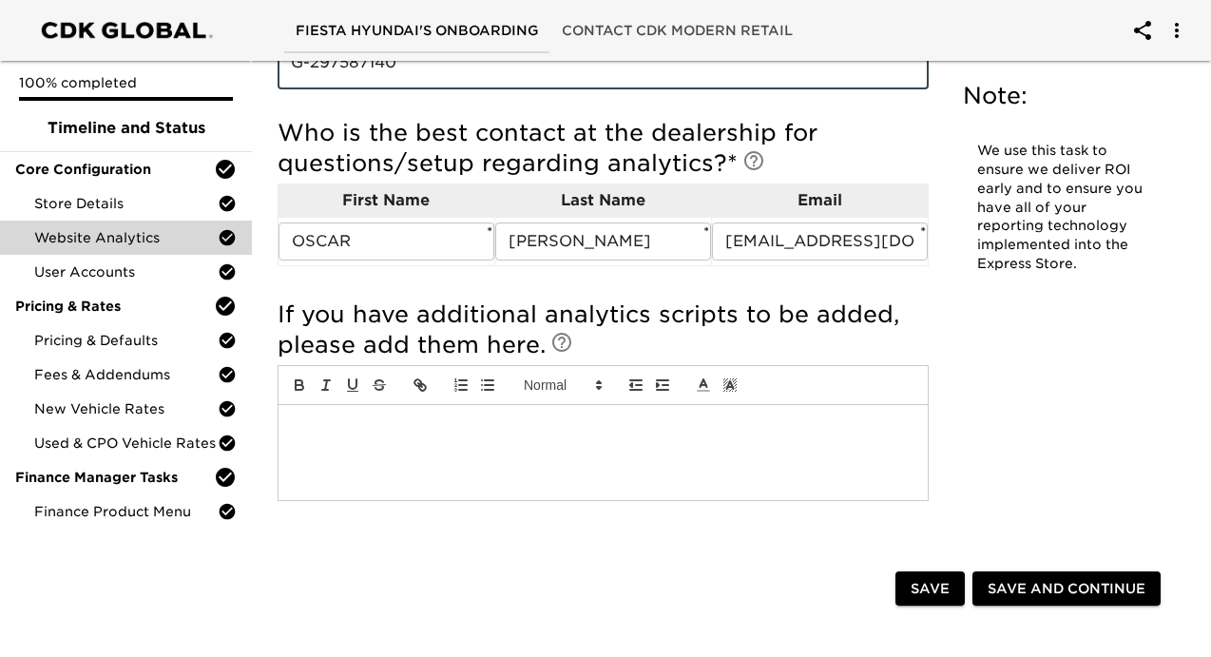
scroll to position [535, 0]
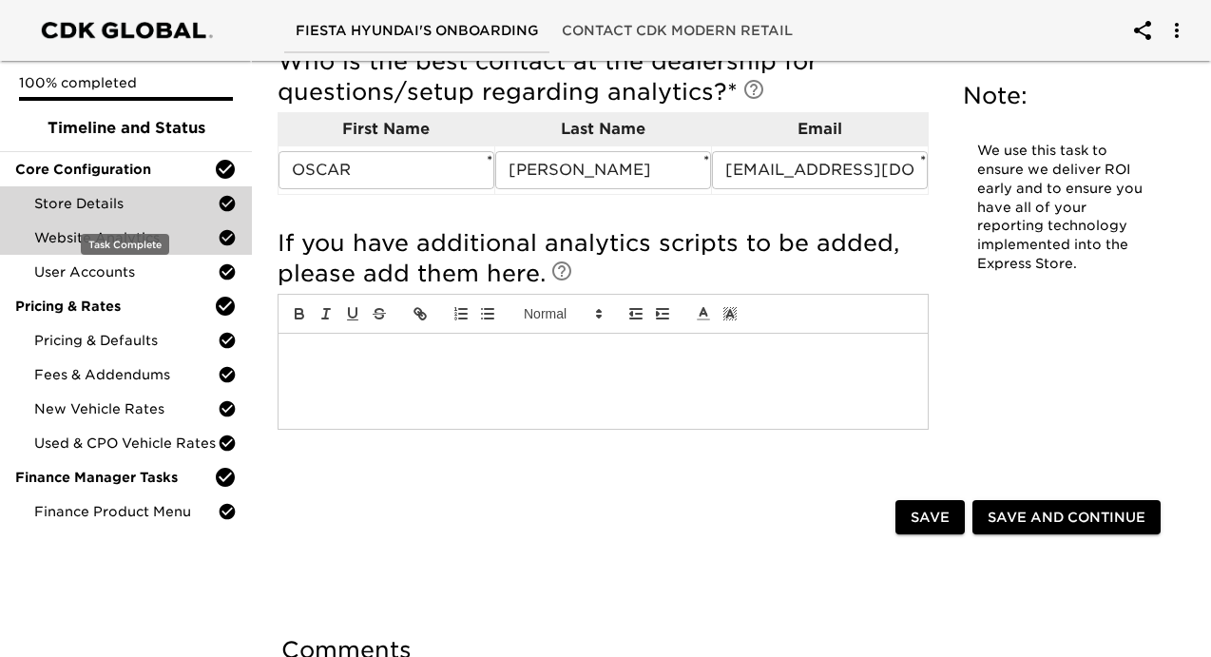
click at [159, 199] on span "Store Details" at bounding box center [125, 203] width 183 height 19
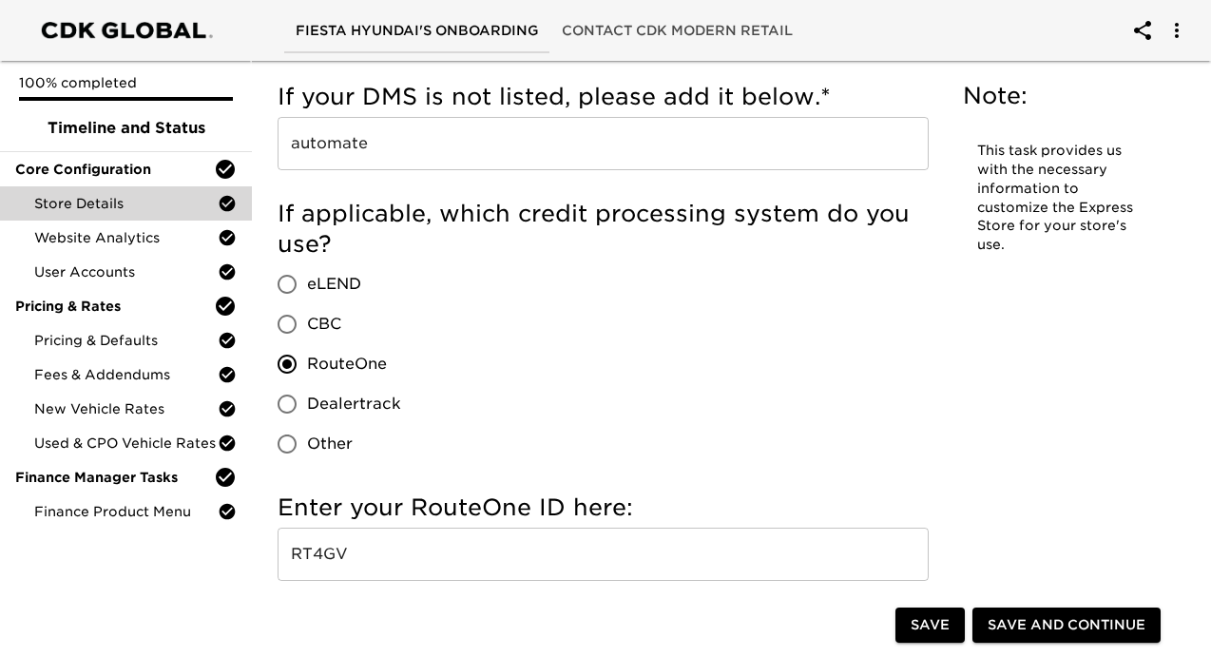
scroll to position [2230, 0]
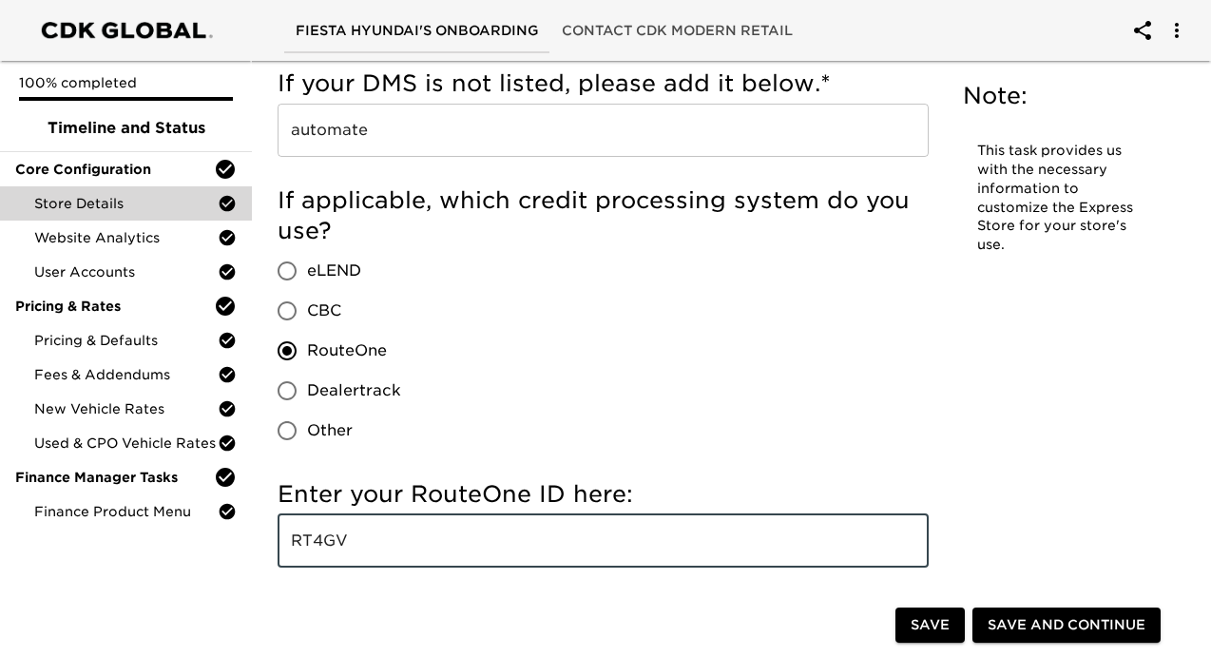
click at [444, 530] on input "RT4GV" at bounding box center [602, 540] width 651 height 53
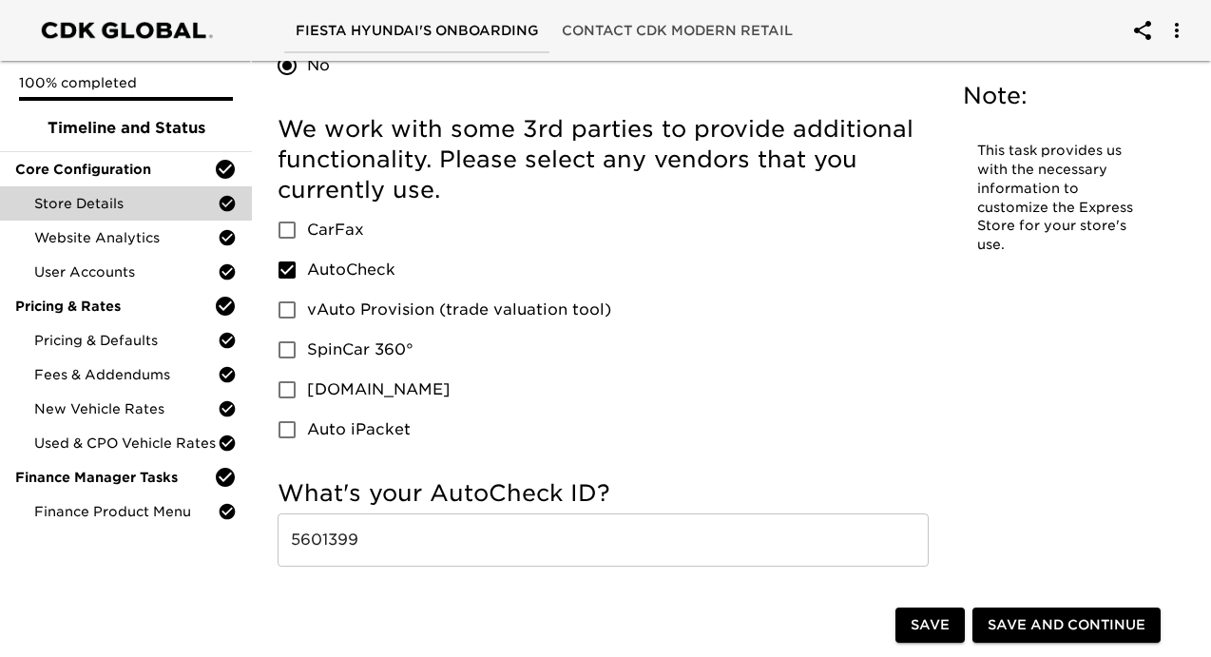
scroll to position [3056, 0]
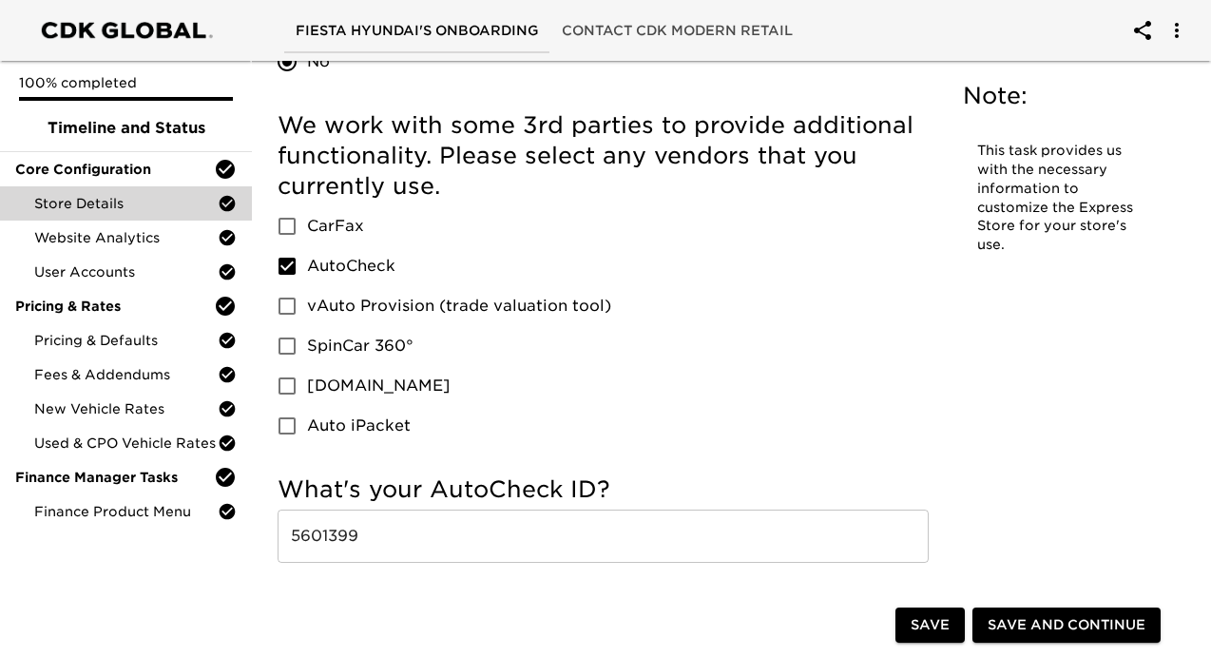
click at [413, 528] on input "5601399" at bounding box center [602, 535] width 651 height 53
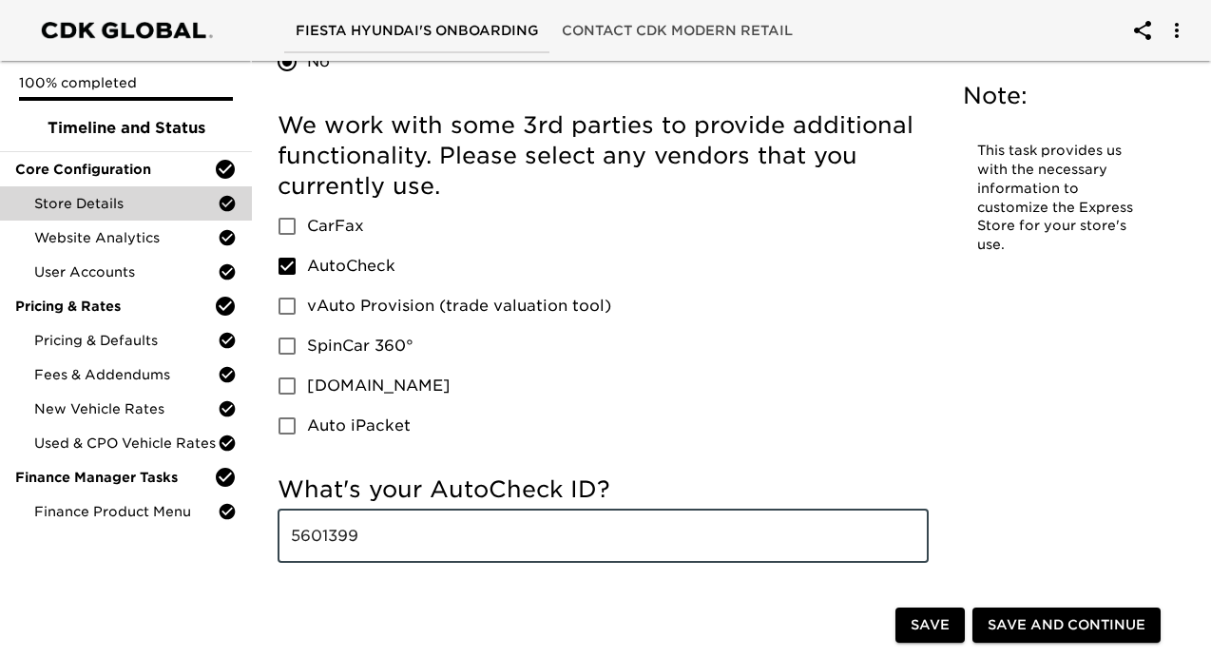
click at [413, 528] on input "5601399" at bounding box center [602, 535] width 651 height 53
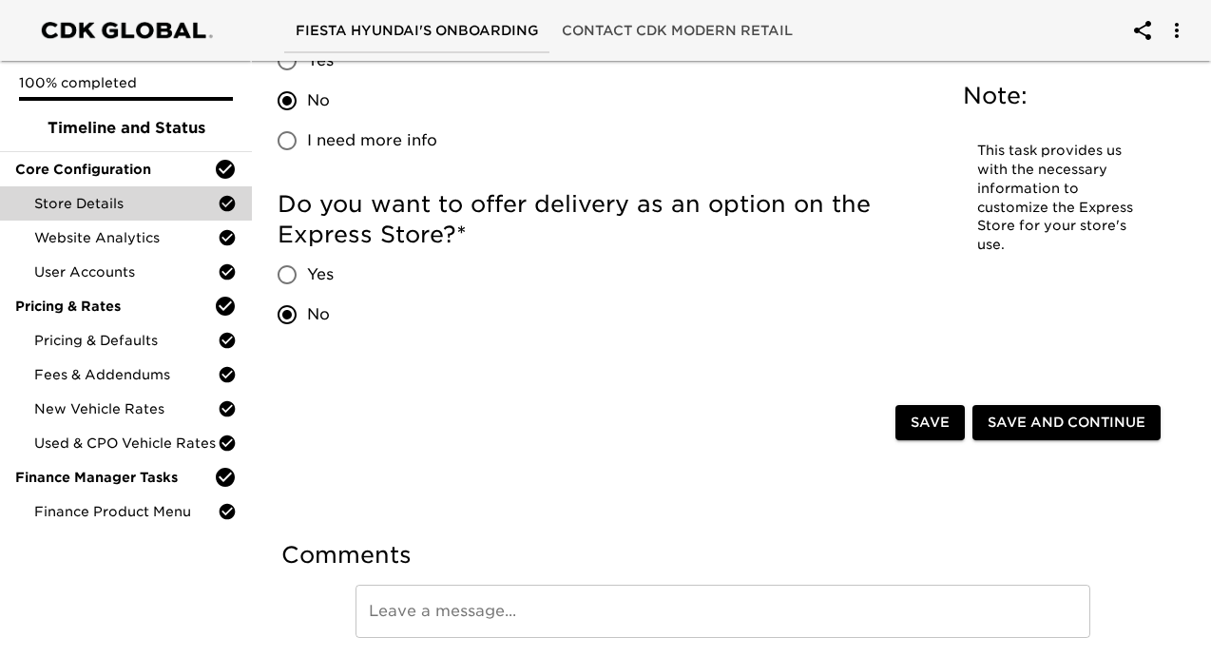
scroll to position [4679, 0]
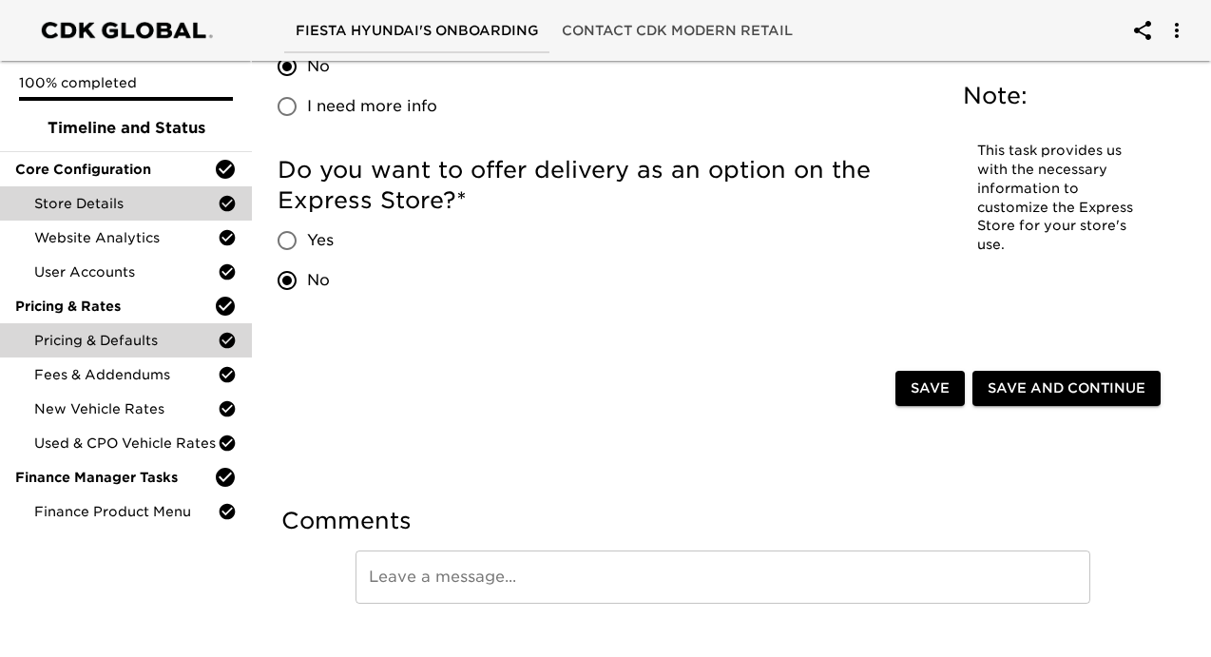
click at [138, 323] on div "Pricing & Defaults" at bounding box center [126, 340] width 252 height 34
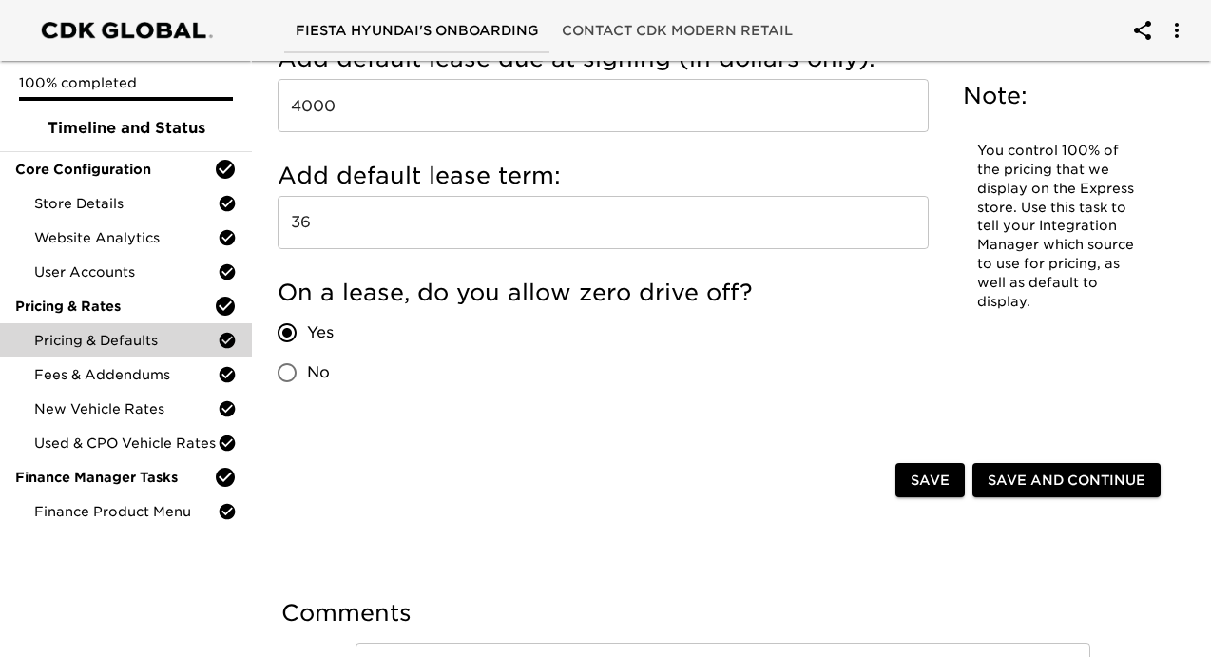
scroll to position [2253, 0]
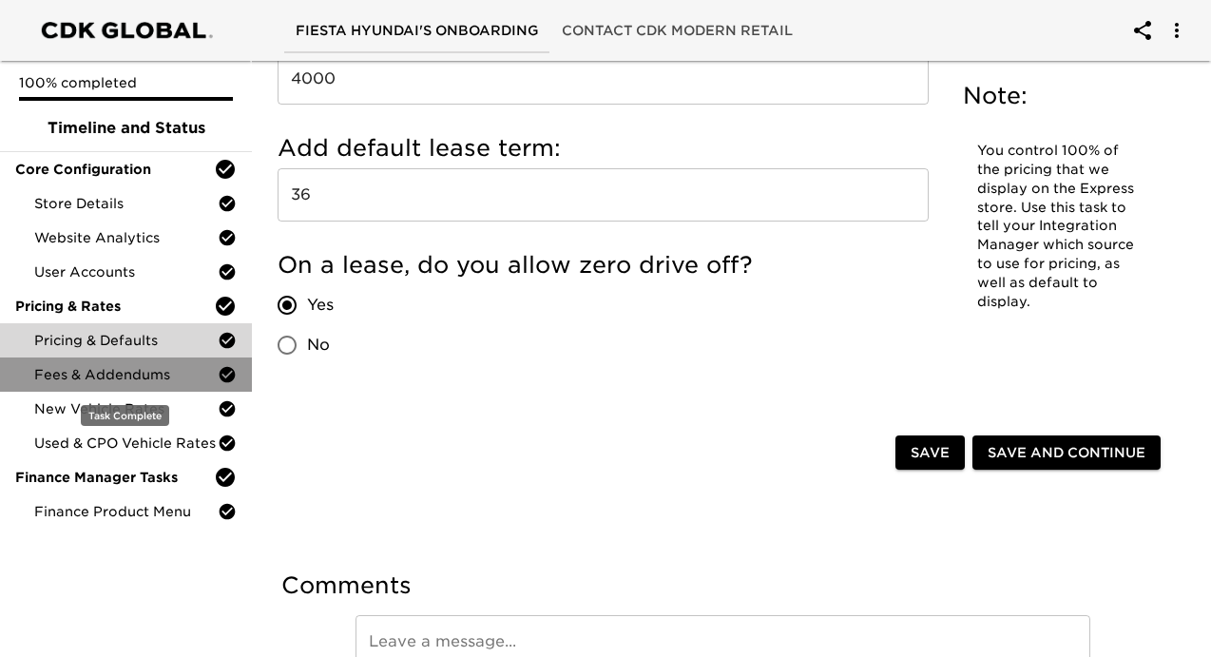
click at [129, 380] on span "Fees & Addendums" at bounding box center [125, 374] width 183 height 19
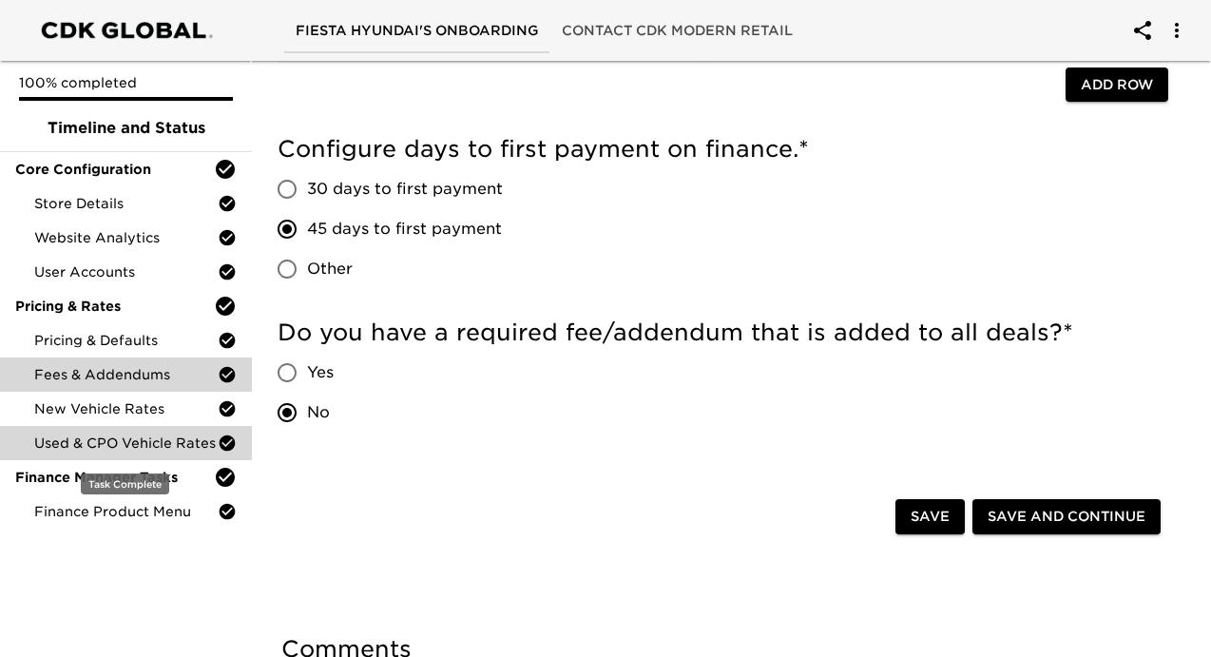
scroll to position [378, 0]
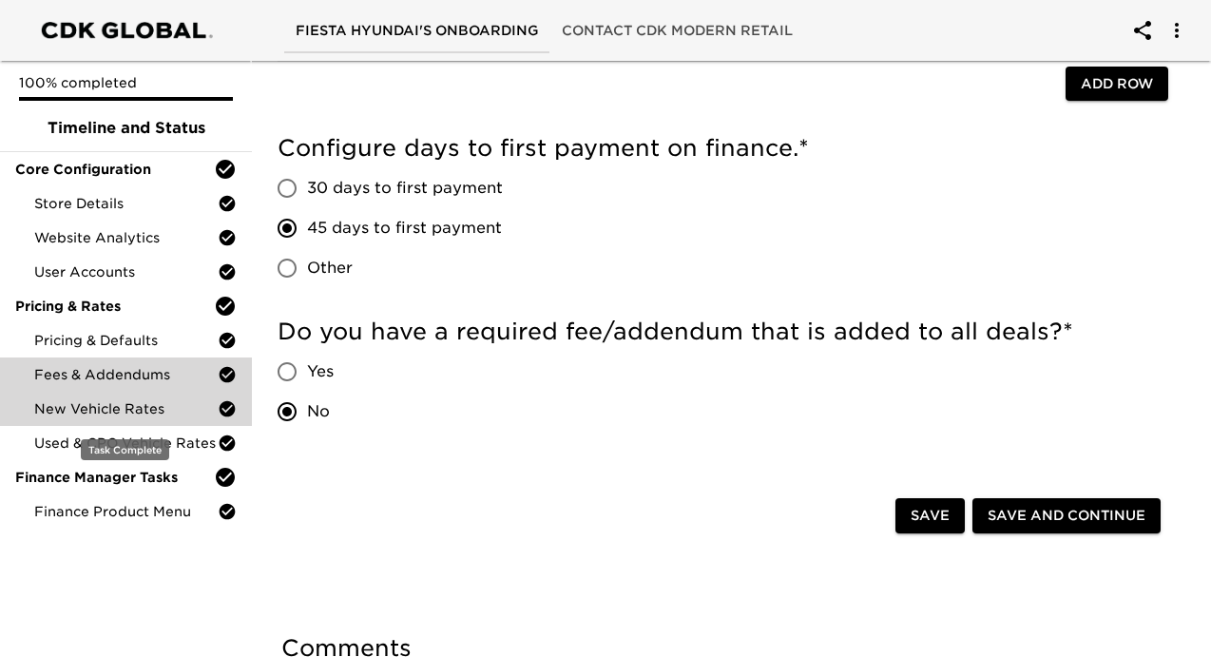
click at [157, 410] on span "New Vehicle Rates" at bounding box center [125, 408] width 183 height 19
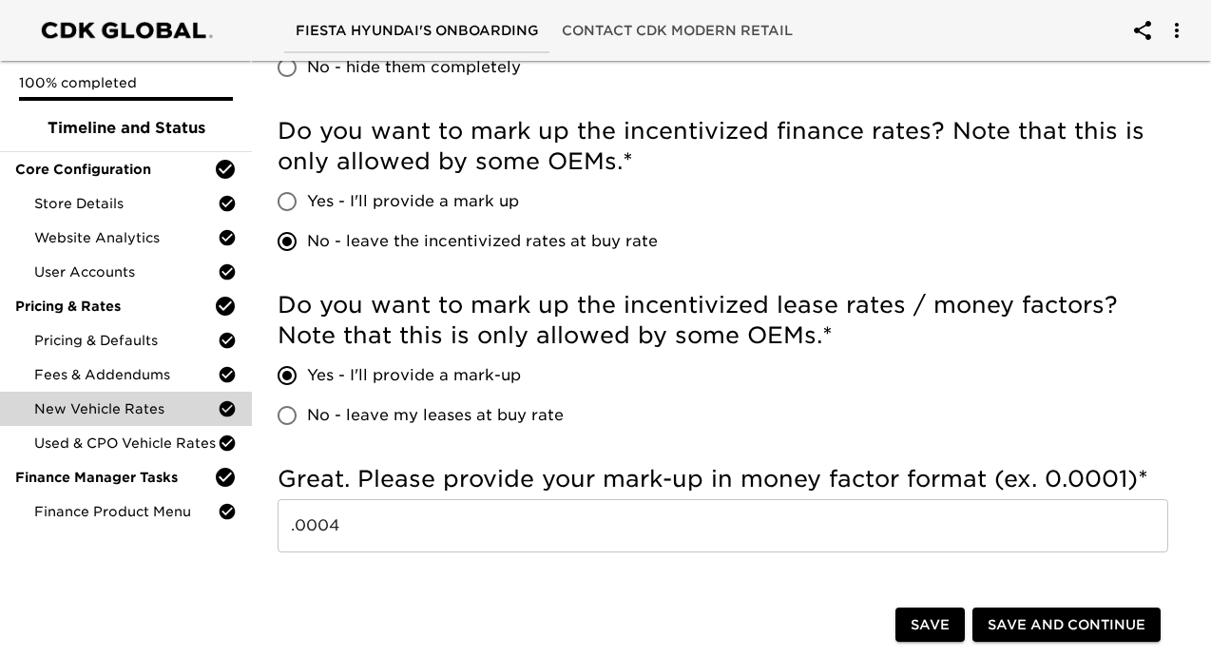
scroll to position [1474, 0]
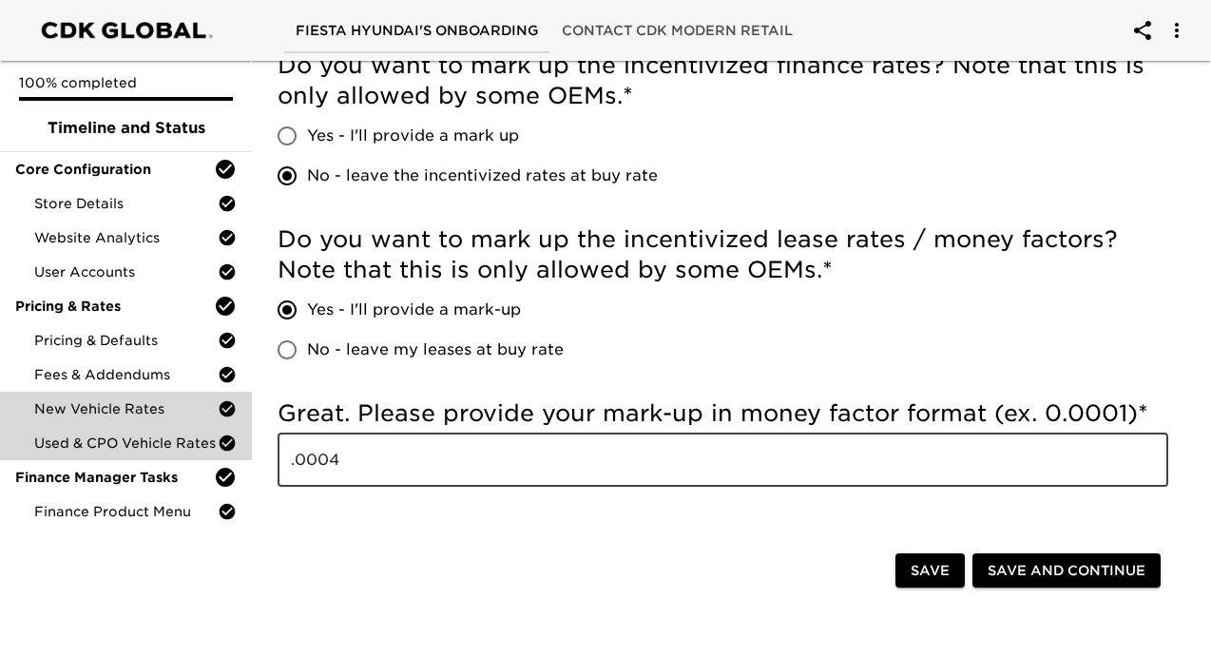
drag, startPoint x: 397, startPoint y: 465, endPoint x: 212, endPoint y: 456, distance: 185.5
click at [148, 438] on span "Used & CPO Vehicle Rates" at bounding box center [125, 442] width 183 height 19
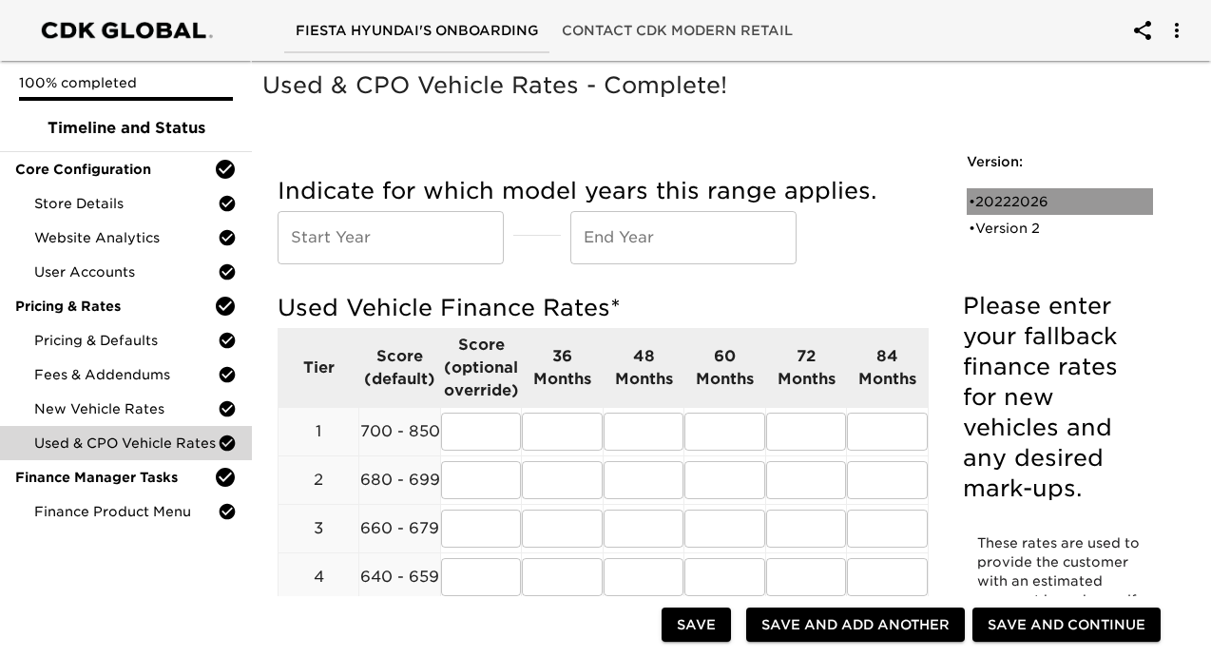
click at [1030, 201] on div "• 20222026" at bounding box center [1046, 201] width 156 height 19
type input "2022"
type input "2026"
radio input "true"
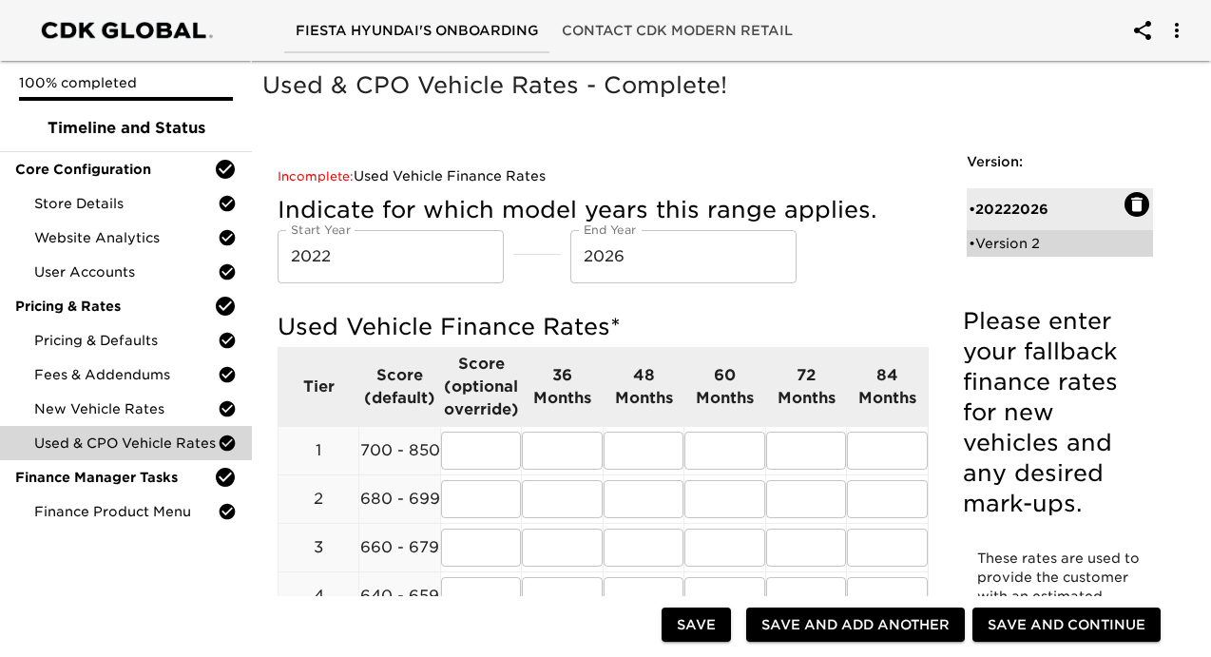
click at [1023, 250] on div "• Version 2" at bounding box center [1046, 243] width 156 height 19
radio input "true"
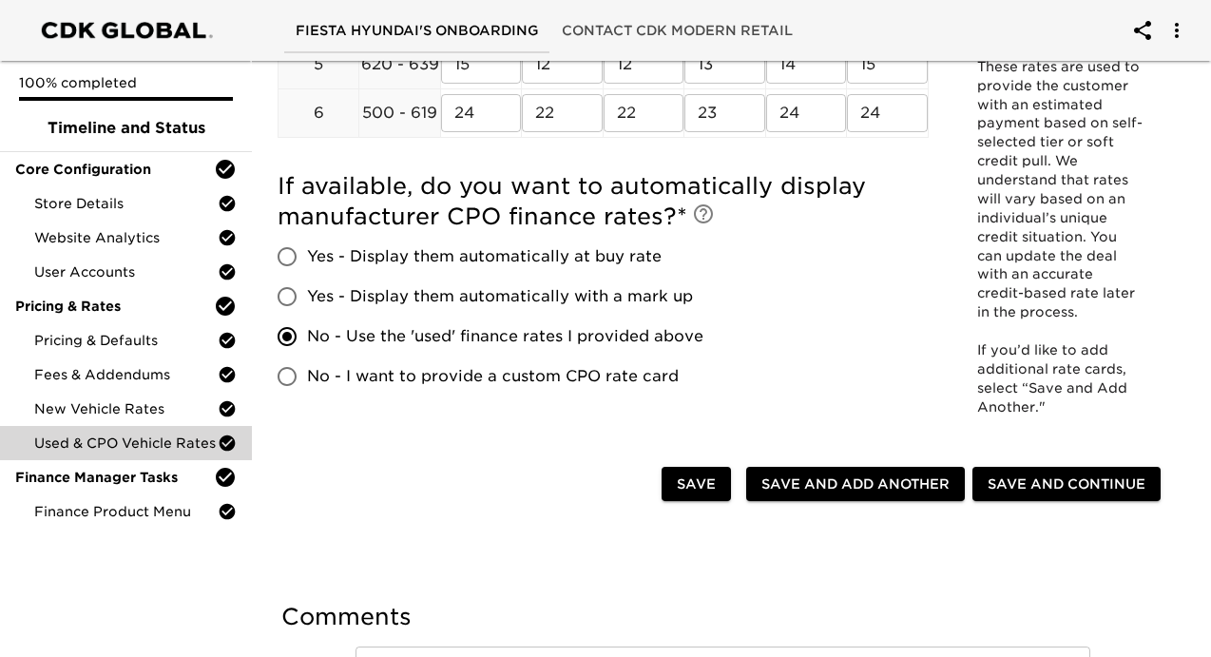
scroll to position [595, 0]
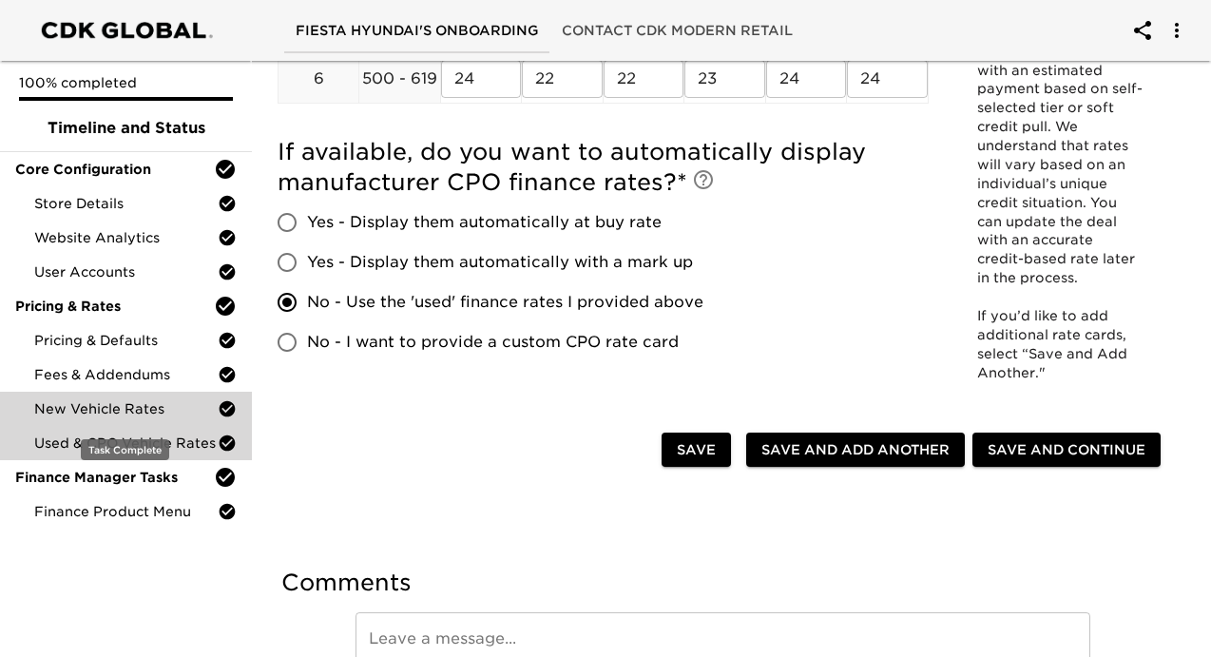
click at [143, 418] on div "New Vehicle Rates" at bounding box center [126, 408] width 252 height 34
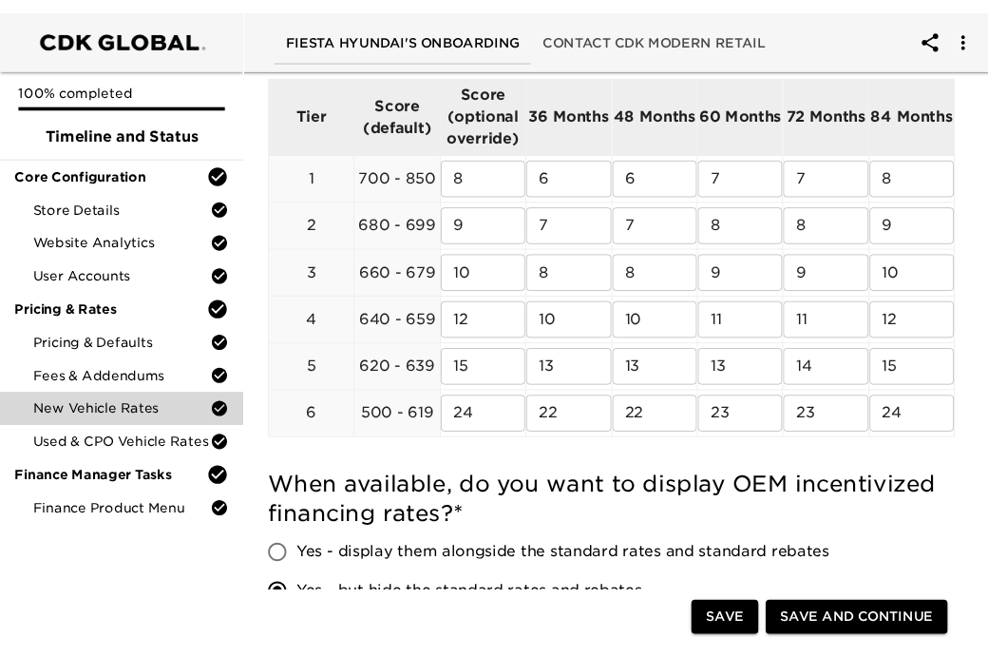
scroll to position [919, 0]
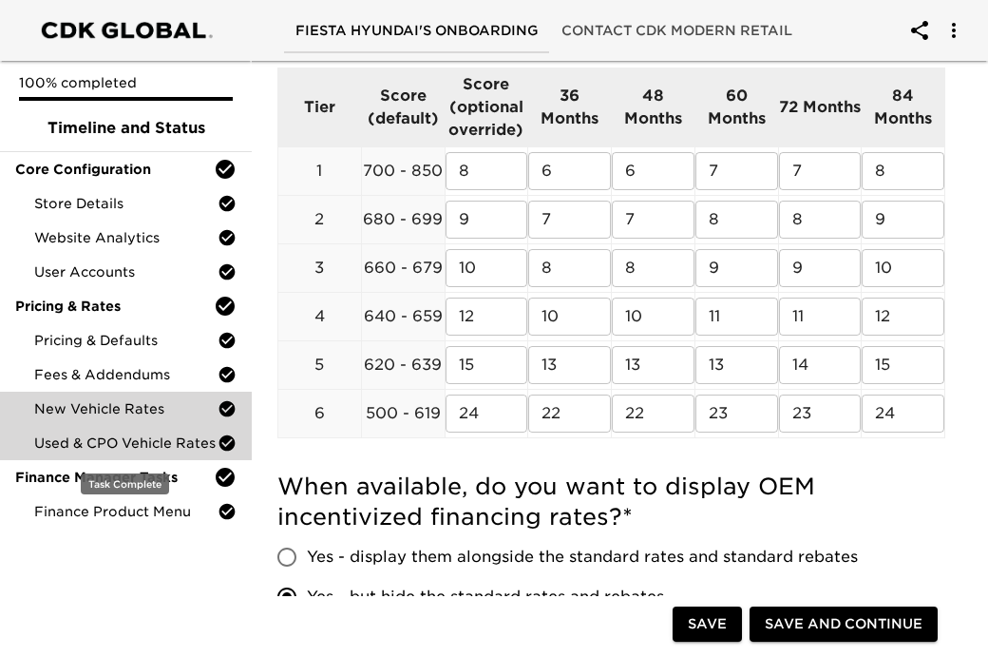
click at [183, 442] on span "Used & CPO Vehicle Rates" at bounding box center [125, 442] width 183 height 19
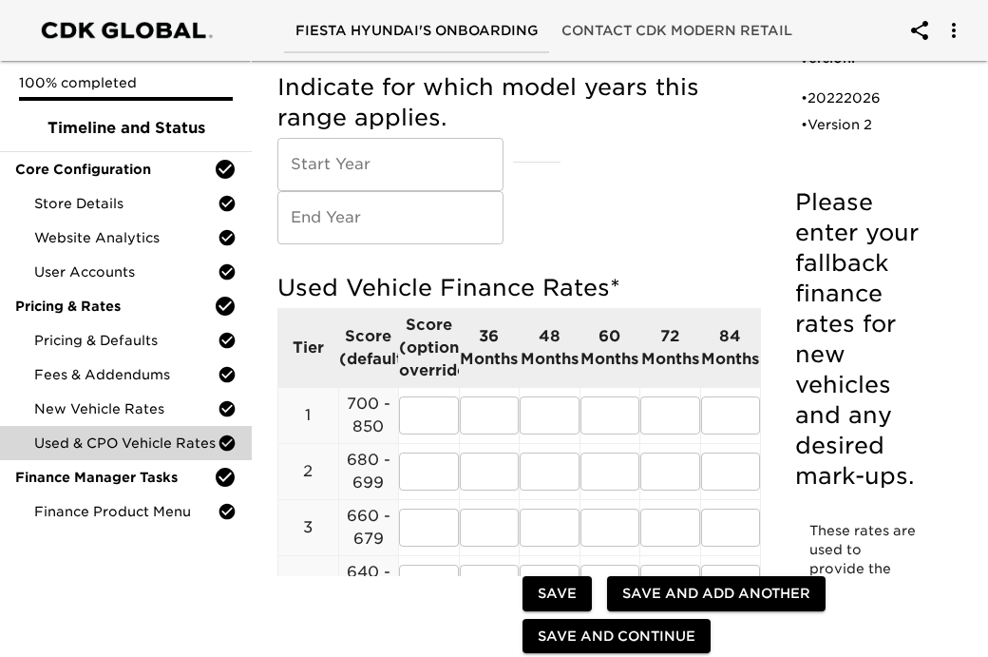
scroll to position [105, 0]
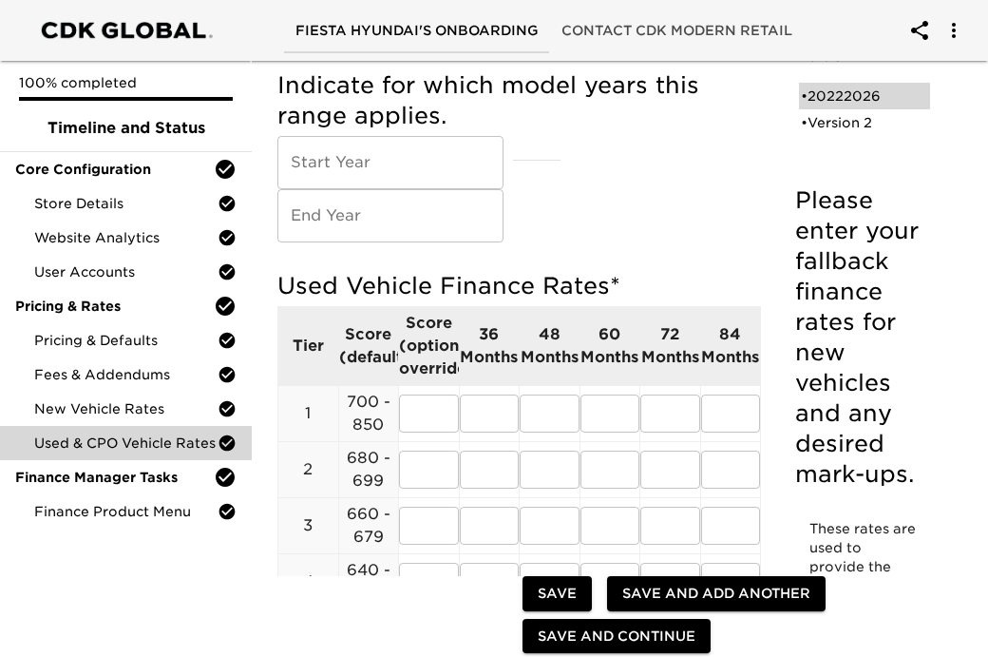
click at [859, 94] on div "• 20222026" at bounding box center [851, 95] width 101 height 19
type input "2022"
type input "2026"
radio input "true"
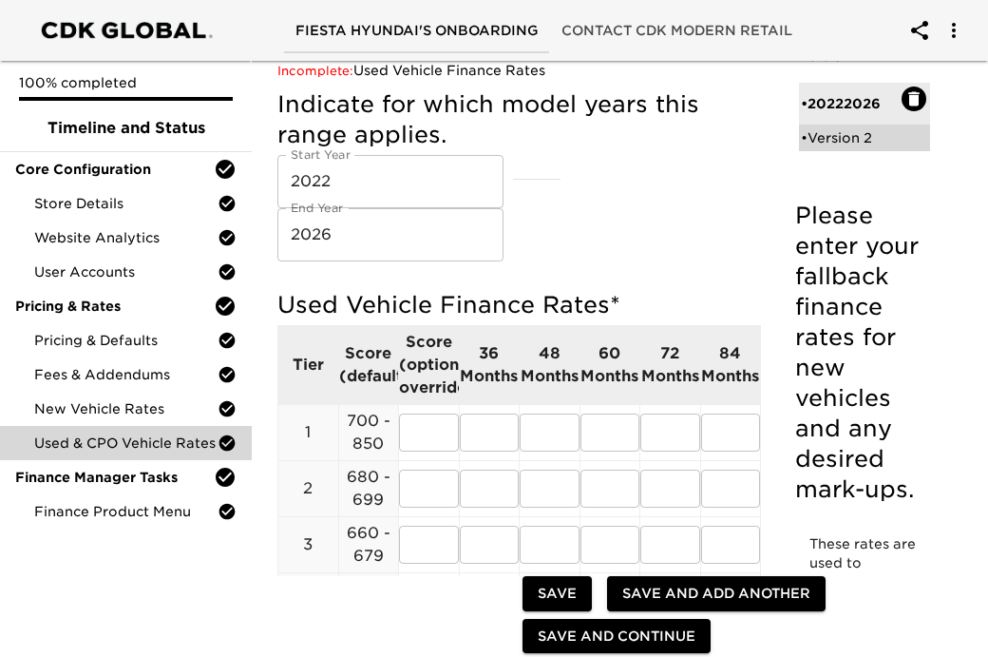
click at [870, 143] on div "• Version 2" at bounding box center [851, 137] width 101 height 19
radio input "true"
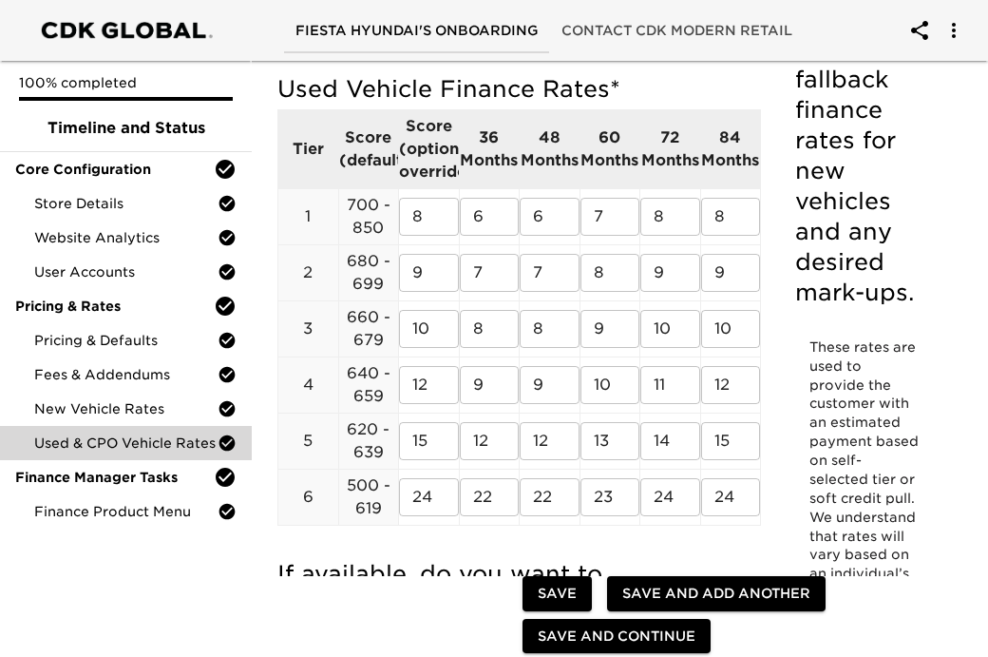
scroll to position [362, 0]
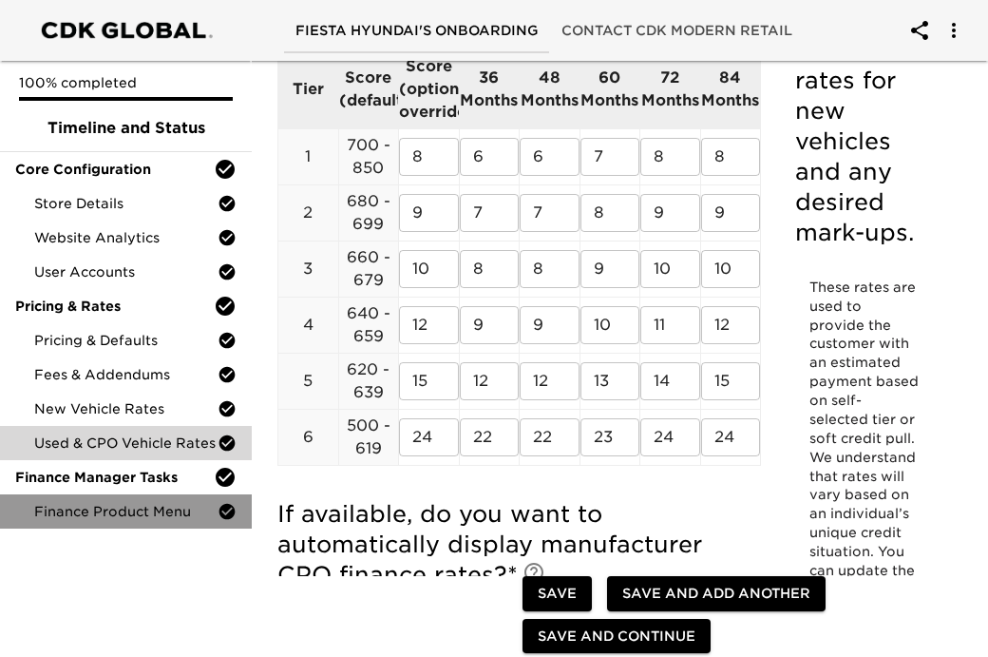
click at [180, 505] on span "Finance Product Menu" at bounding box center [125, 511] width 183 height 19
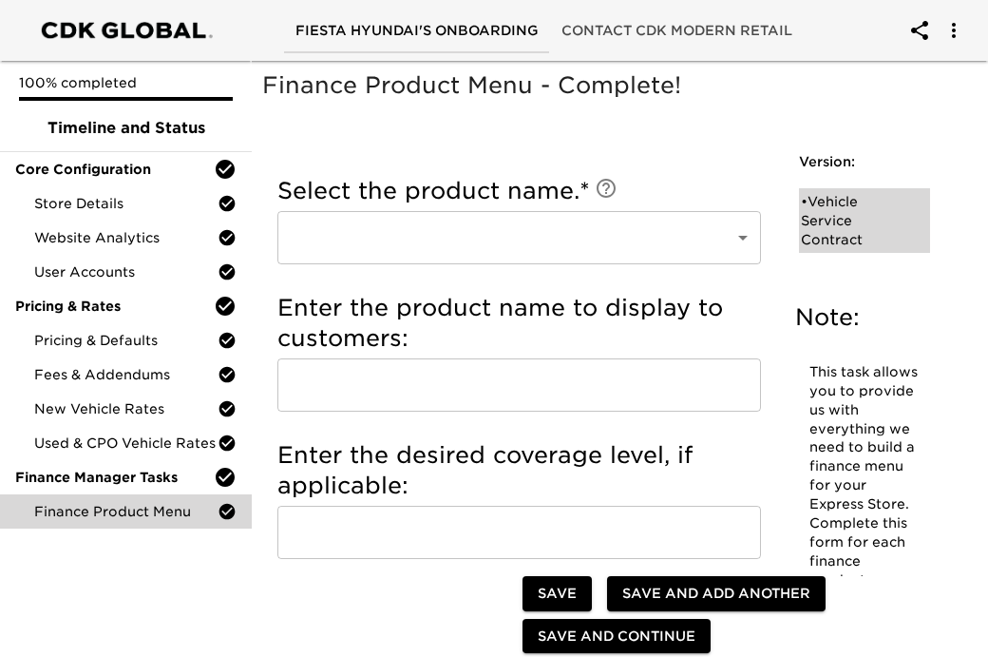
click at [854, 211] on div "• Vehicle Service Contract" at bounding box center [851, 220] width 101 height 57
type input "Vehicle Service Contract"
type input "VEHICLE SERVICE CONTRACT"
type input "LEVEL 4 100,000 MILES"
type input "DOWC"
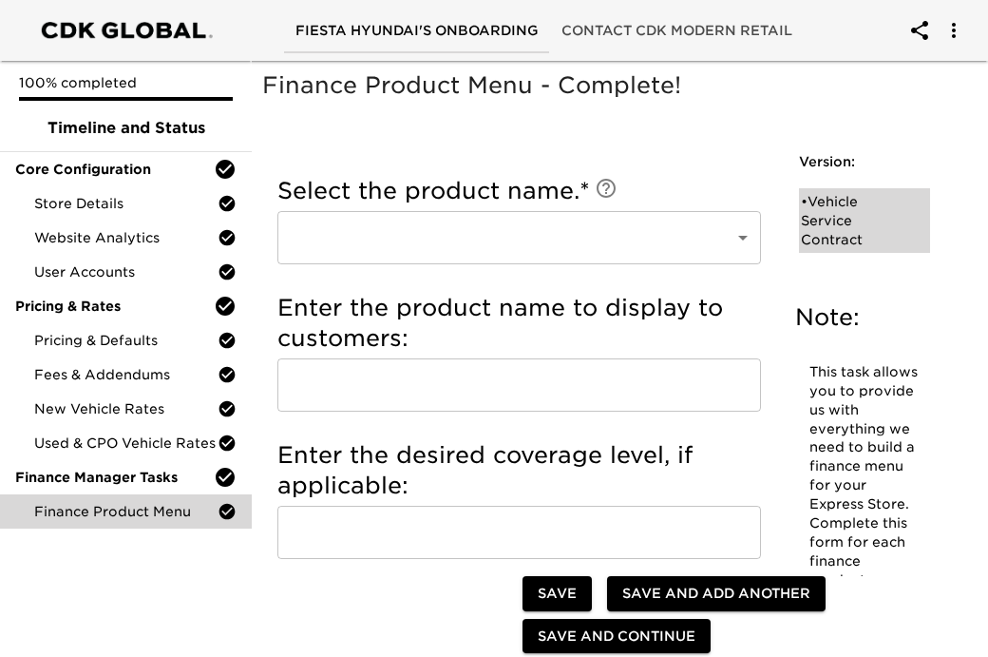
radio input "true"
checkbox input "true"
radio input "true"
type input "$2999"
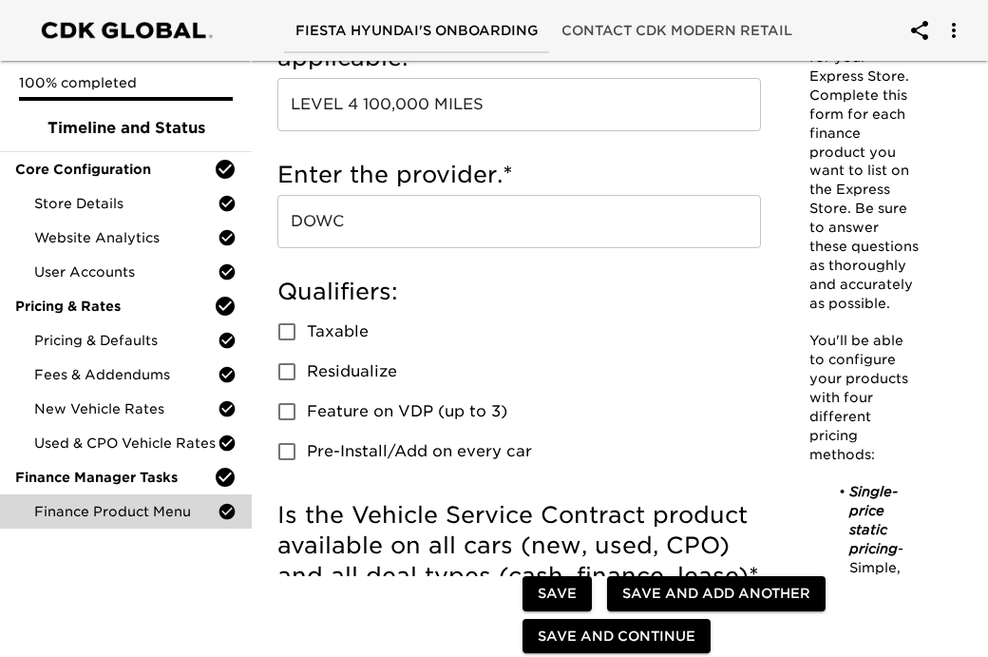
scroll to position [449, 0]
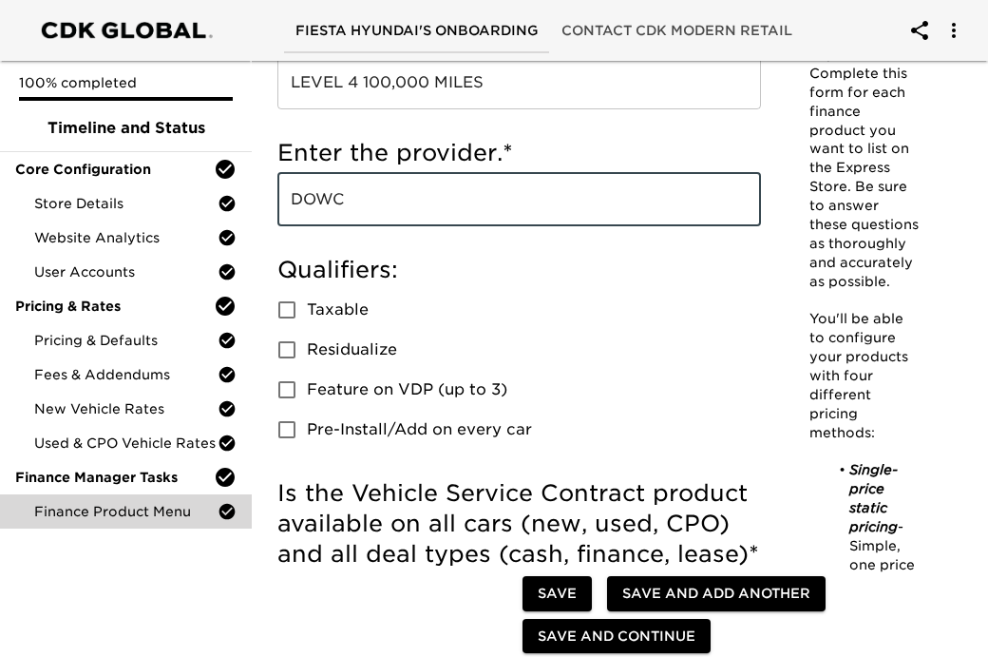
click at [392, 210] on input "DOWC" at bounding box center [519, 199] width 484 height 53
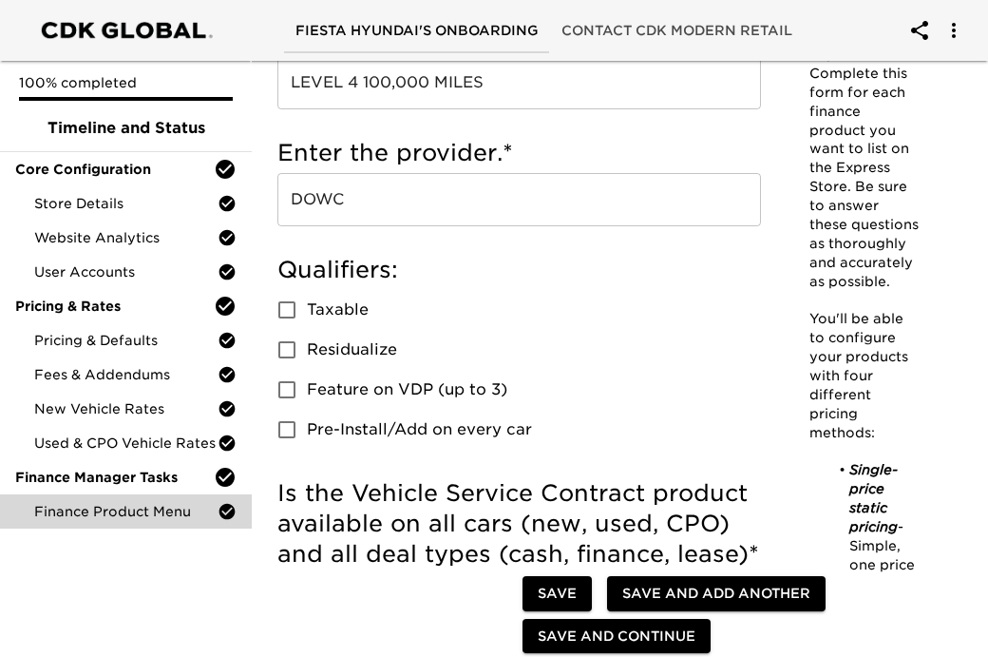
click at [435, 165] on h5 "Enter the provider. *" at bounding box center [519, 153] width 484 height 30
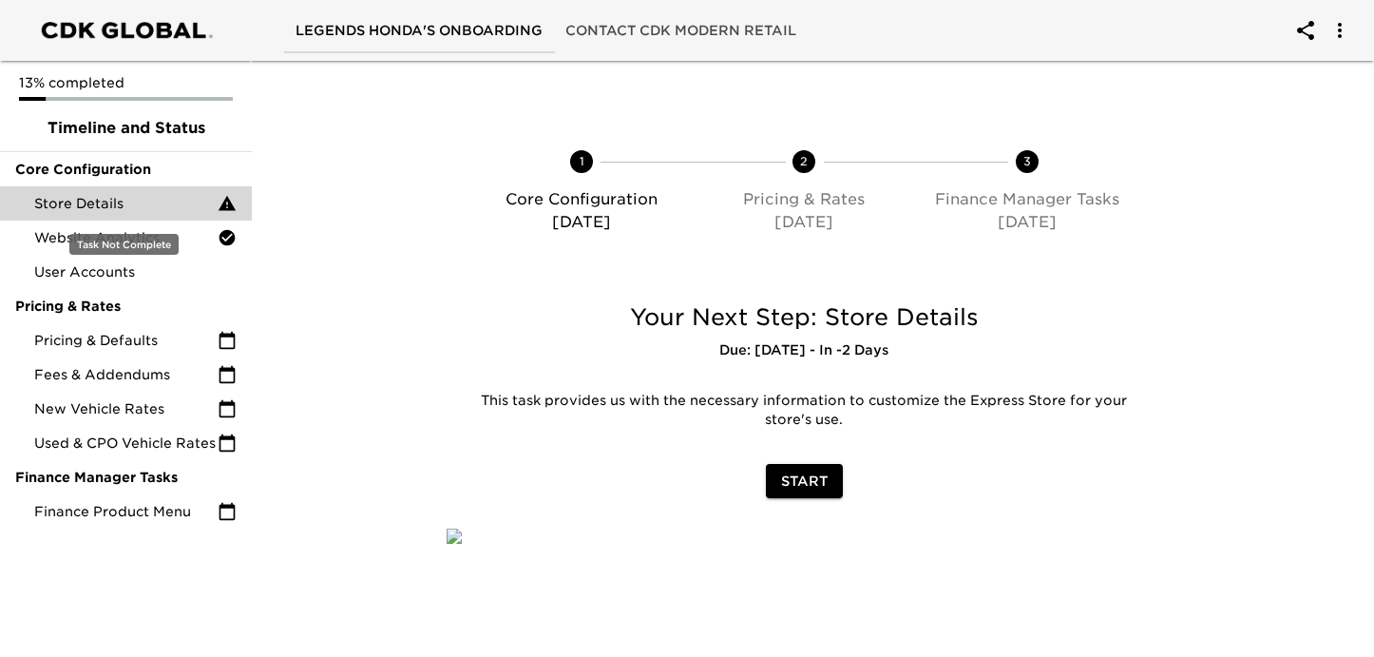
click at [176, 205] on span "Store Details" at bounding box center [125, 203] width 183 height 19
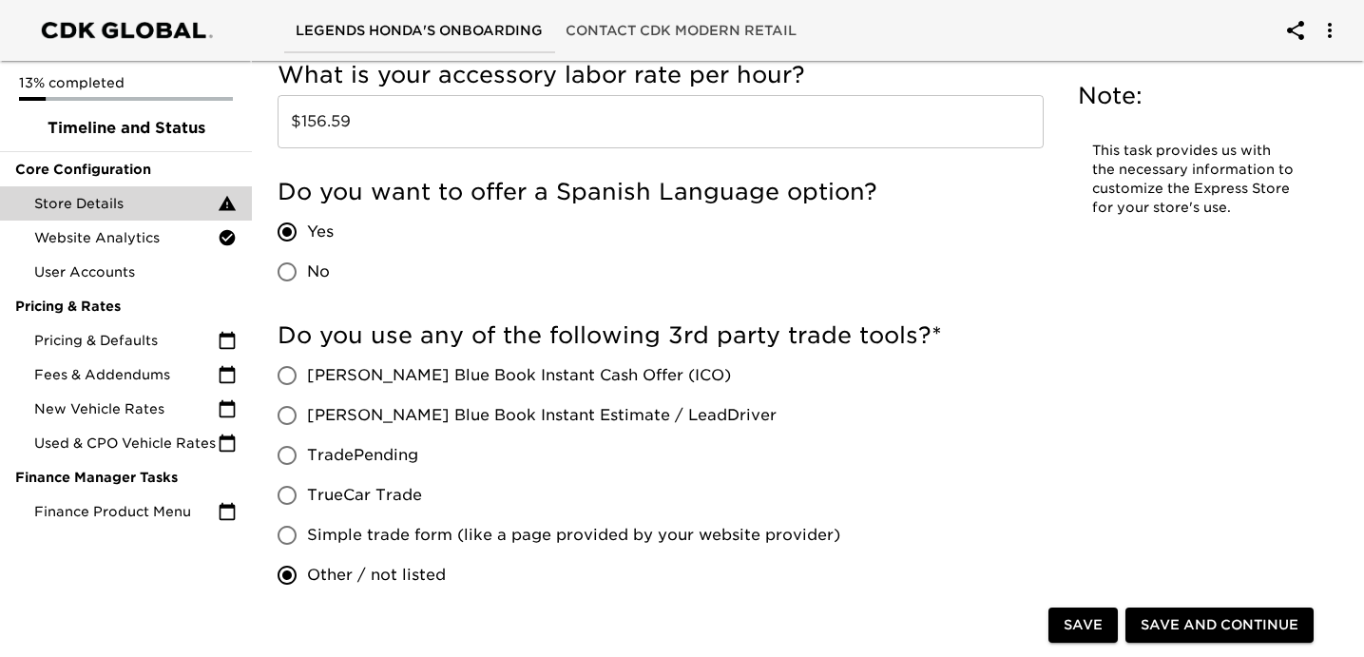
scroll to position [3552, 0]
